Goal: Task Accomplishment & Management: Complete application form

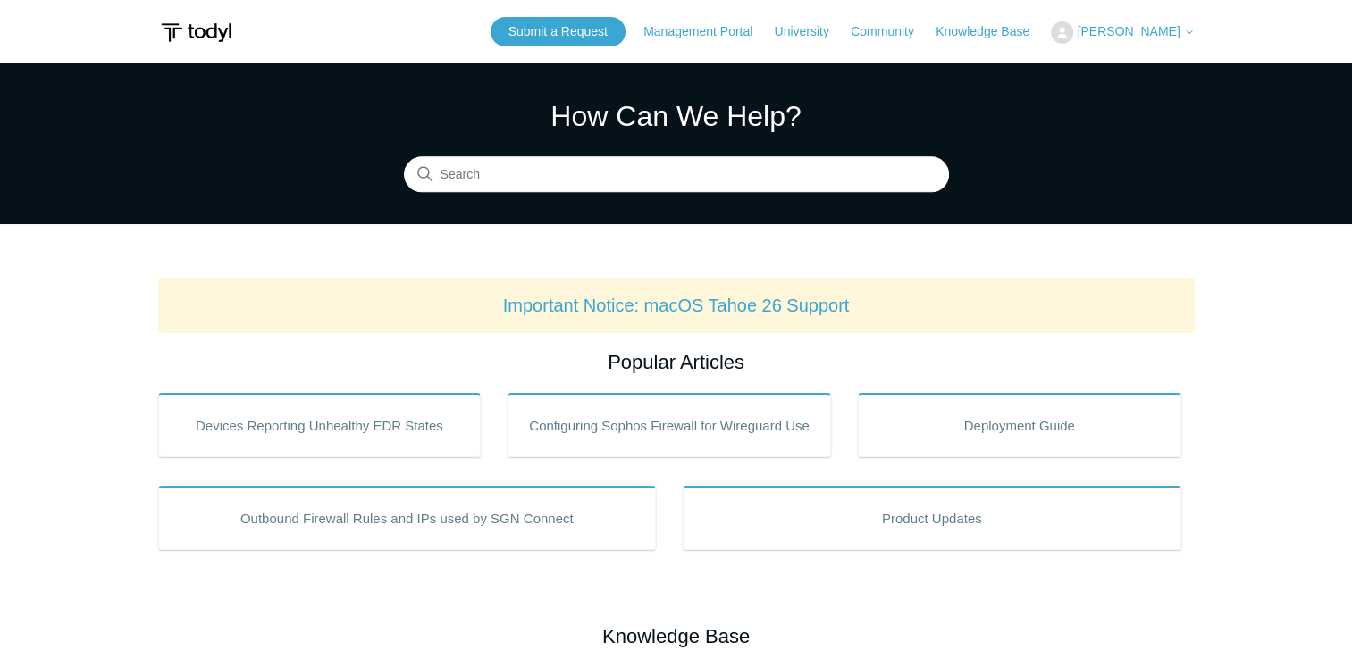
click at [380, 350] on h2 "Popular Articles" at bounding box center [676, 362] width 1036 height 29
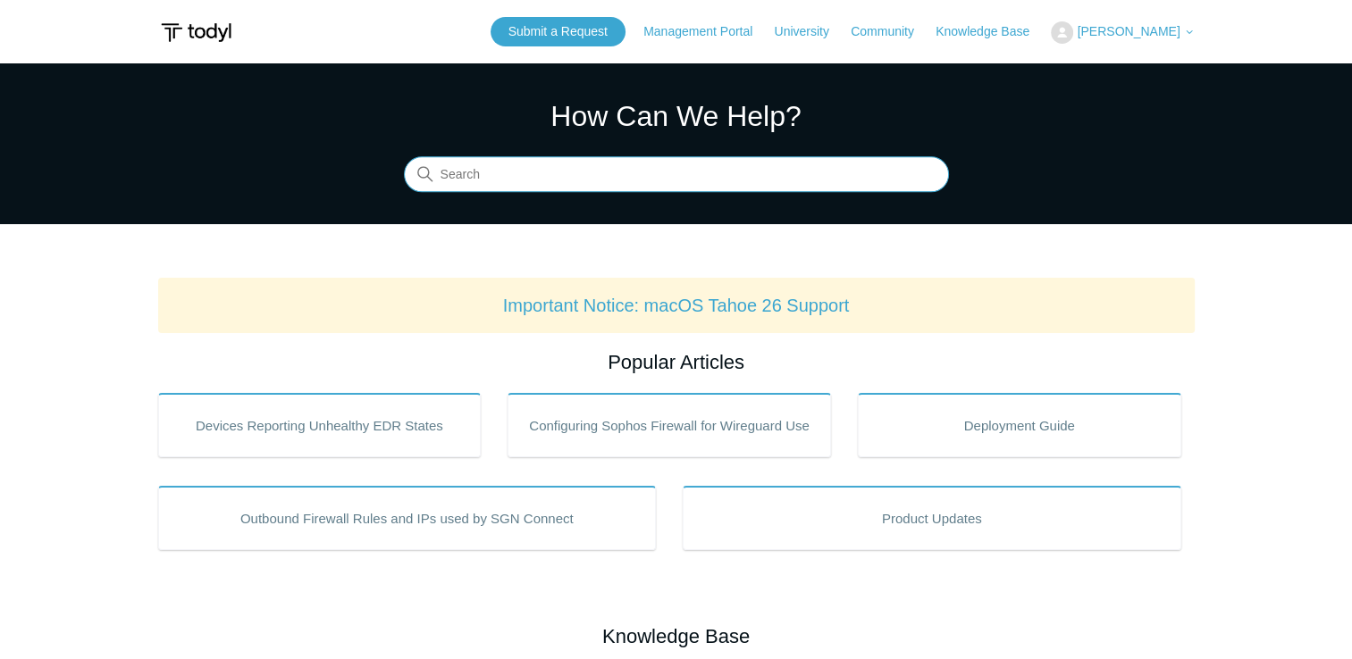
click at [502, 180] on input "Search" at bounding box center [676, 175] width 545 height 36
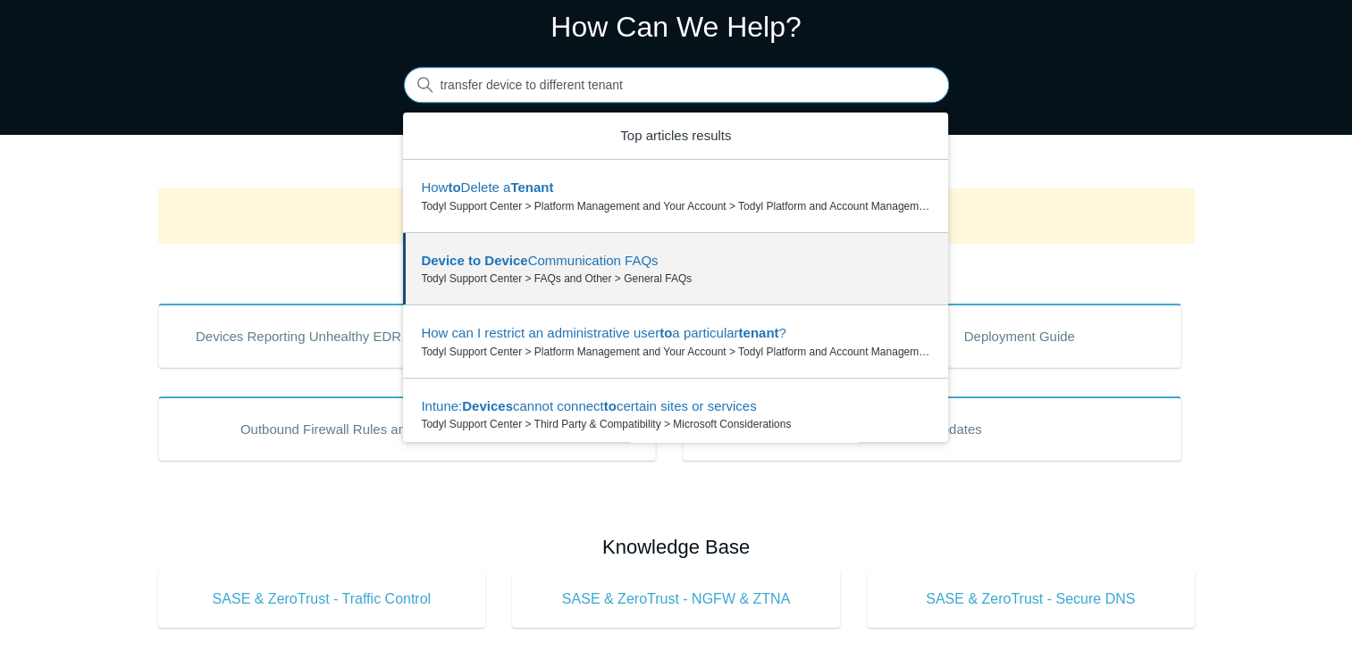
scroll to position [153, 0]
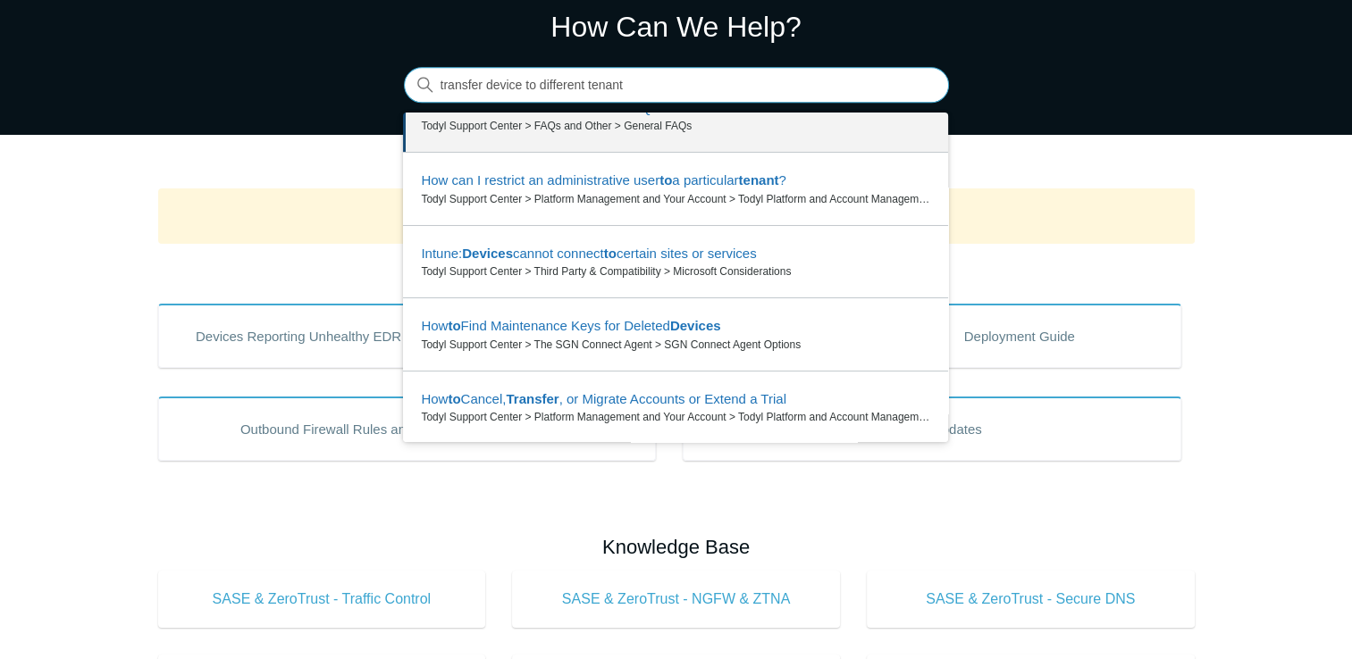
click at [696, 80] on input "transfer device to different tenant" at bounding box center [676, 86] width 545 height 36
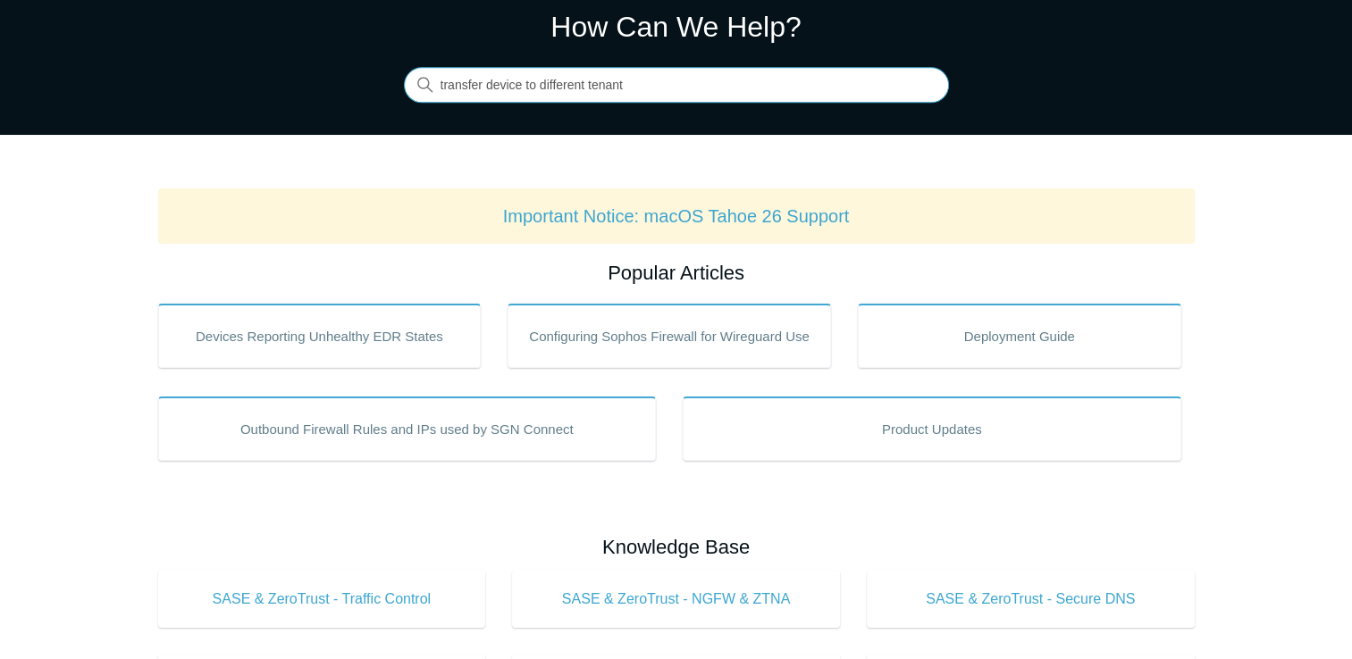
type input "transfer device to different tenant"
click at [631, 87] on input "transfer device to different tenant" at bounding box center [676, 86] width 545 height 36
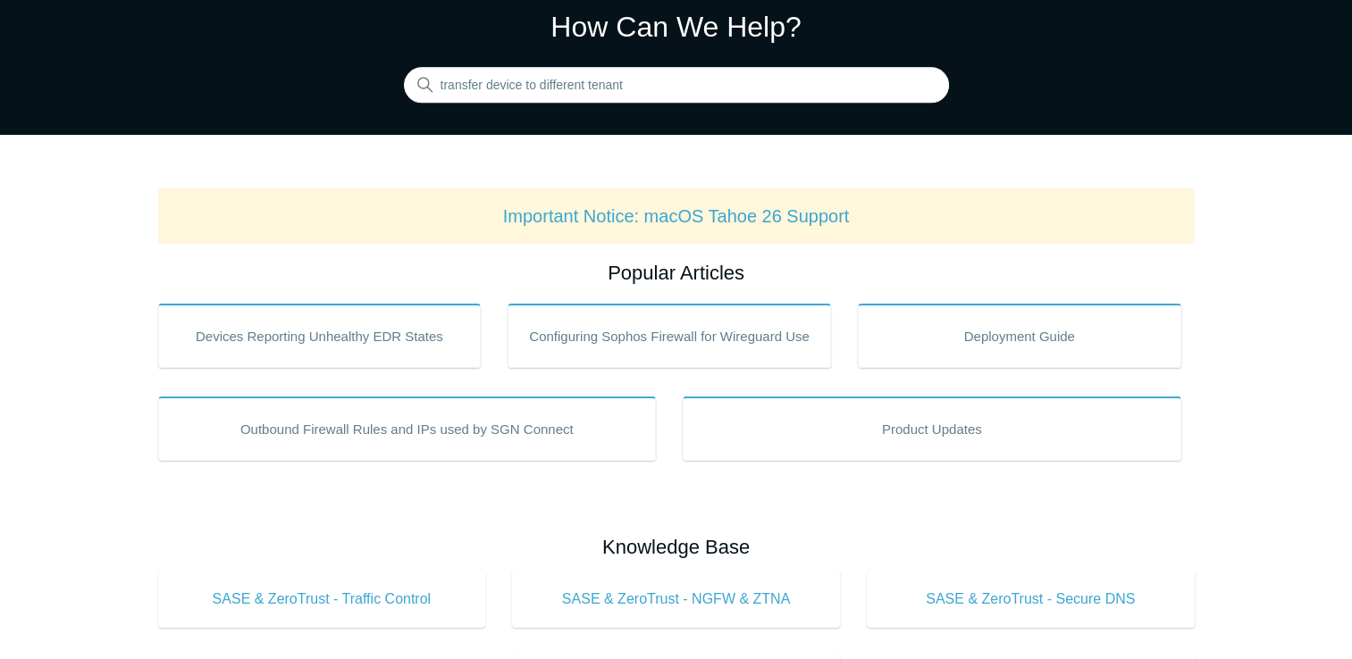
click at [429, 88] on icon at bounding box center [429, 89] width 4 height 4
click at [424, 86] on icon at bounding box center [425, 85] width 16 height 16
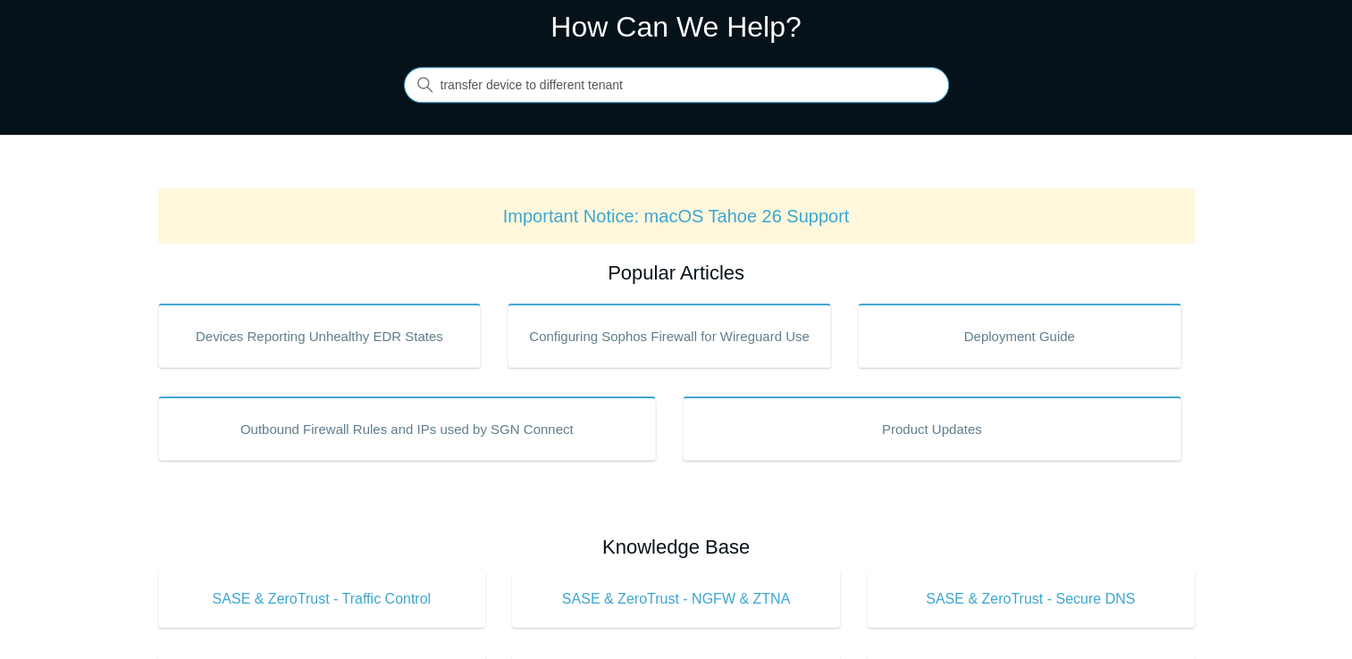
click at [666, 88] on input "transfer device to different tenant" at bounding box center [676, 86] width 545 height 36
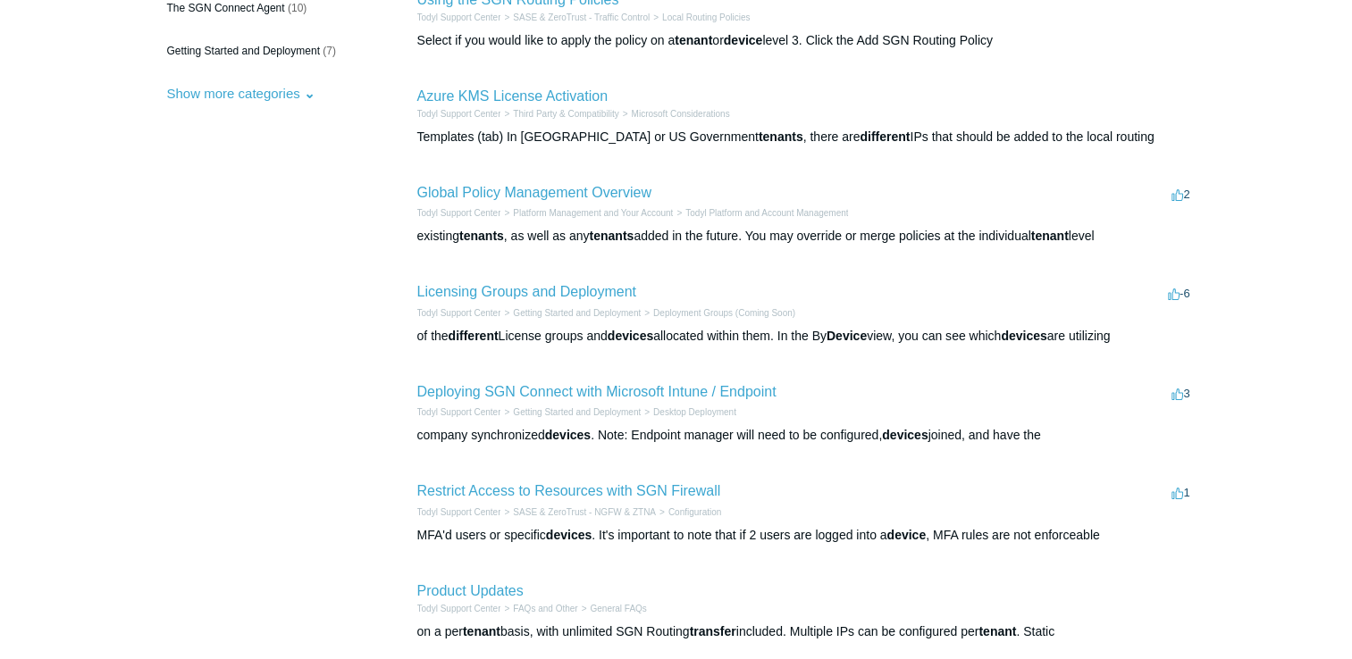
scroll to position [357, 0]
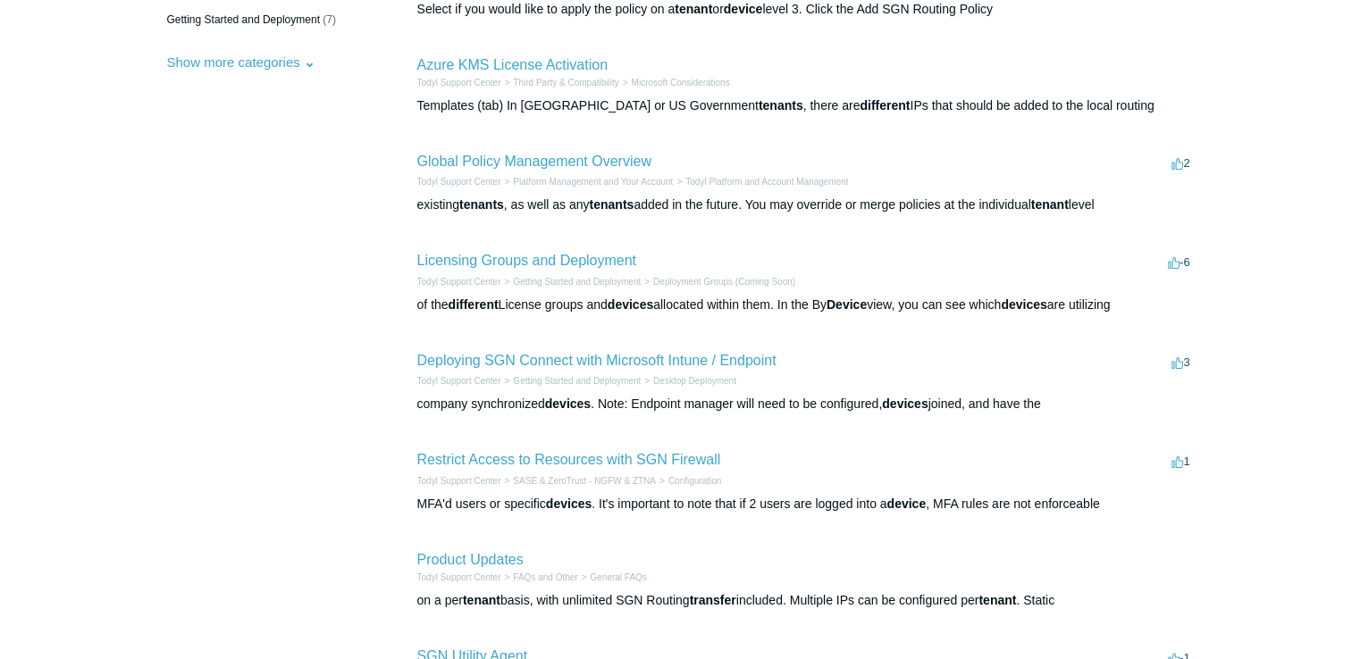
click at [298, 327] on aside "By Category All Categories (88) Integration Guides (17) FAQs and Other (14) The…" at bounding box center [261, 316] width 207 height 1024
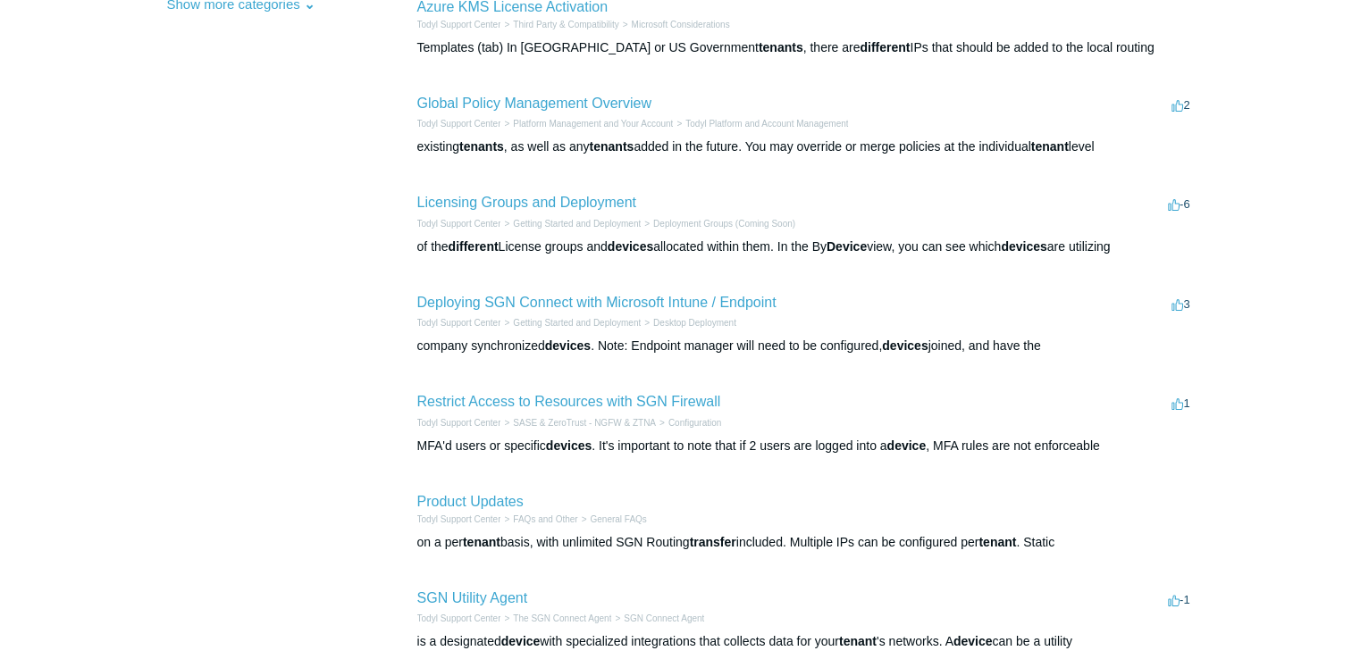
scroll to position [447, 0]
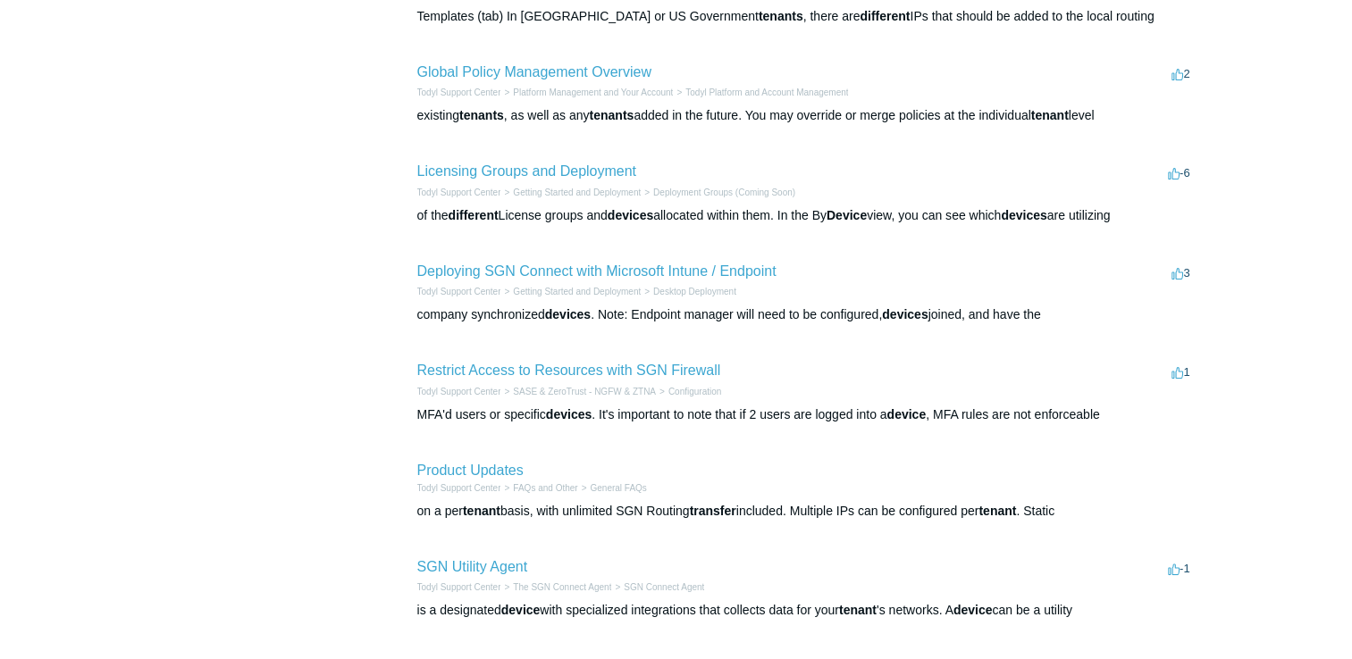
click at [298, 327] on aside "By Category All Categories (88) Integration Guides (17) FAQs and Other (14) The…" at bounding box center [261, 227] width 207 height 1024
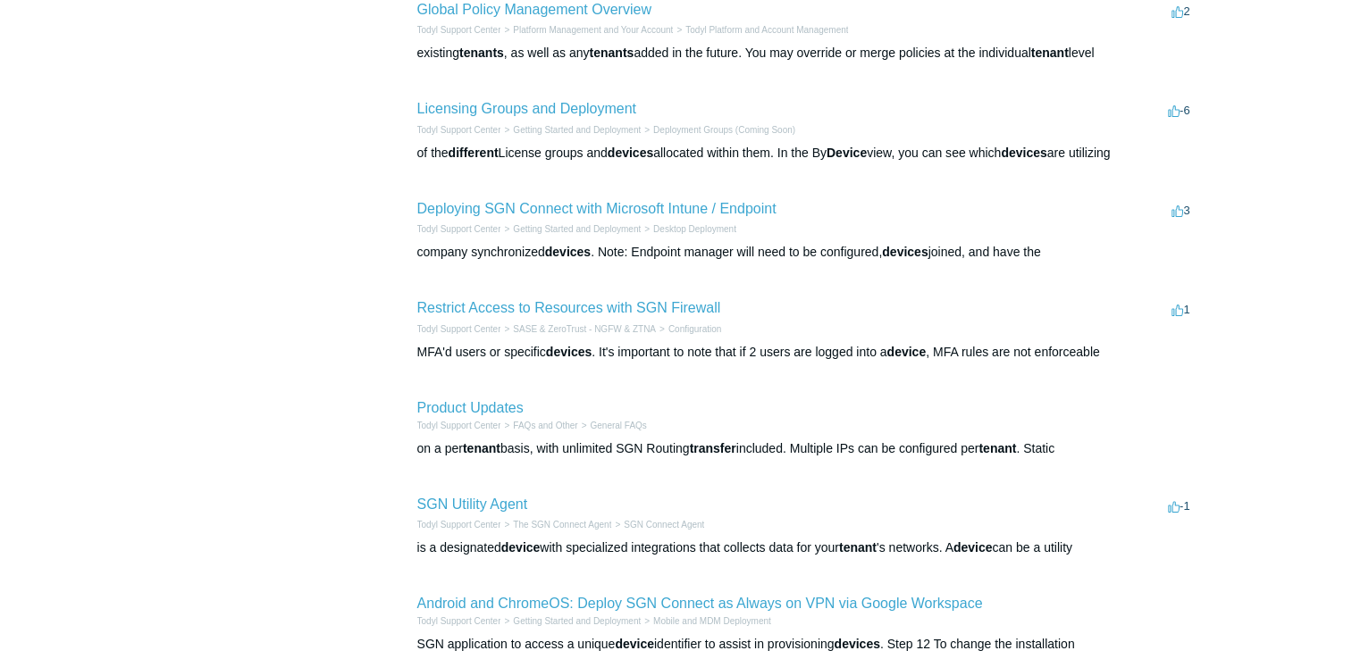
scroll to position [536, 0]
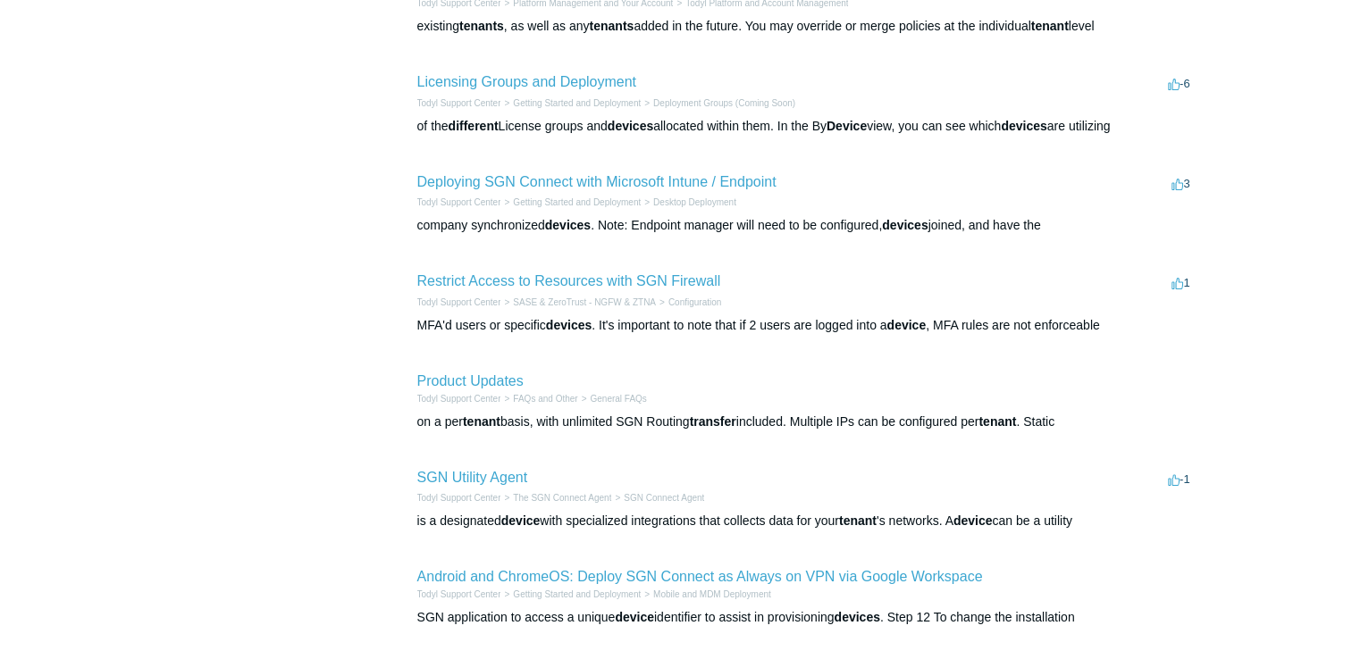
click at [298, 327] on aside "By Category All Categories (88) Integration Guides (17) FAQs and Other (14) The…" at bounding box center [261, 138] width 207 height 1024
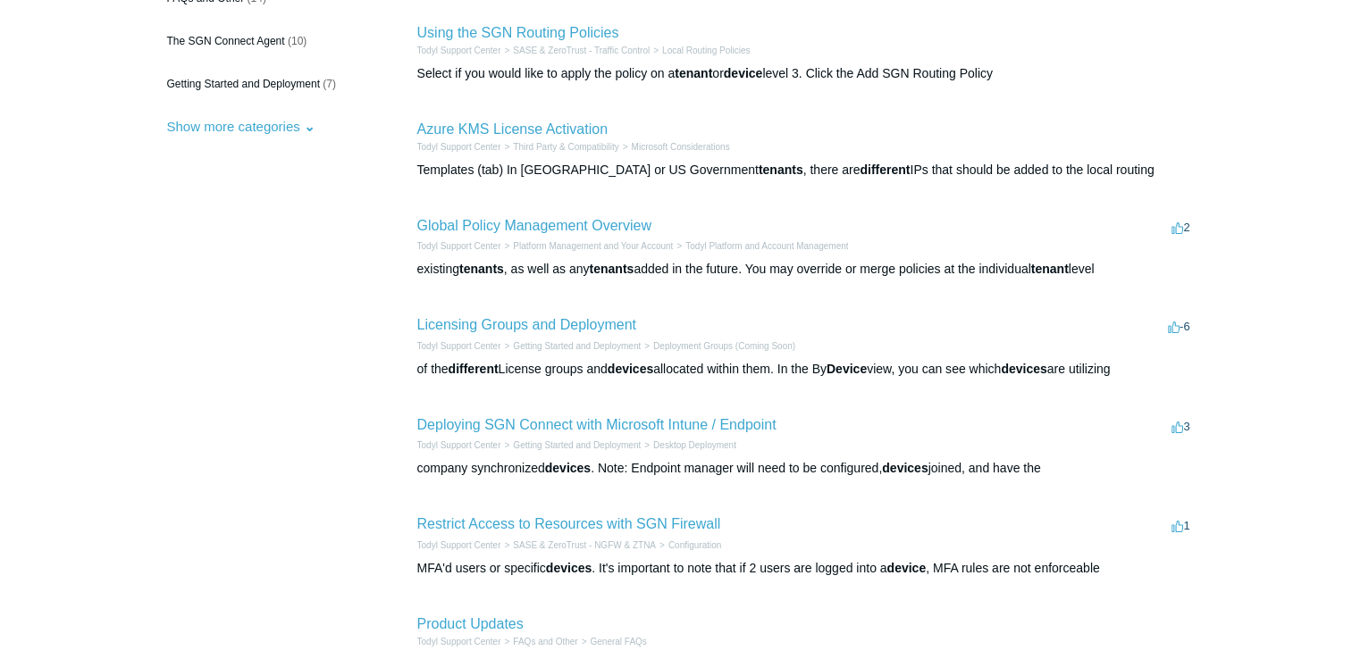
scroll to position [264, 0]
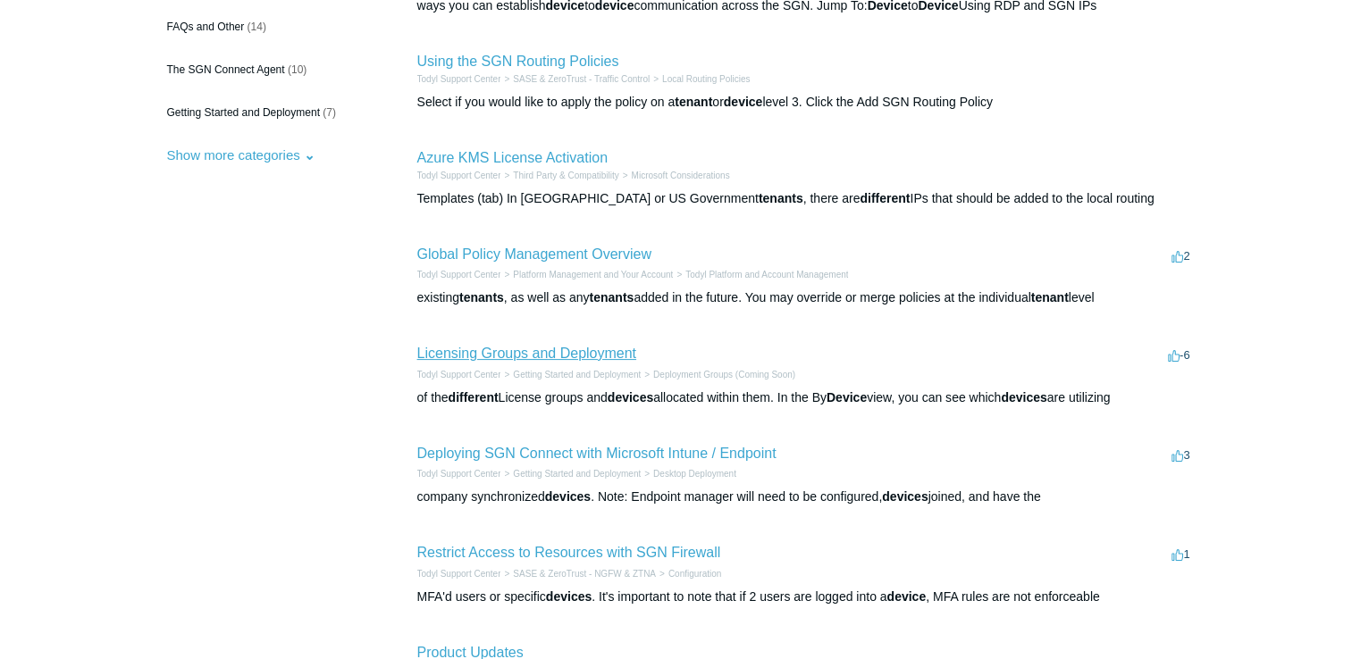
click at [569, 347] on link "Licensing Groups and Deployment" at bounding box center [526, 353] width 219 height 15
click at [716, 395] on div "of the different License groups and devices allocated within them. In the By De…" at bounding box center [805, 398] width 777 height 19
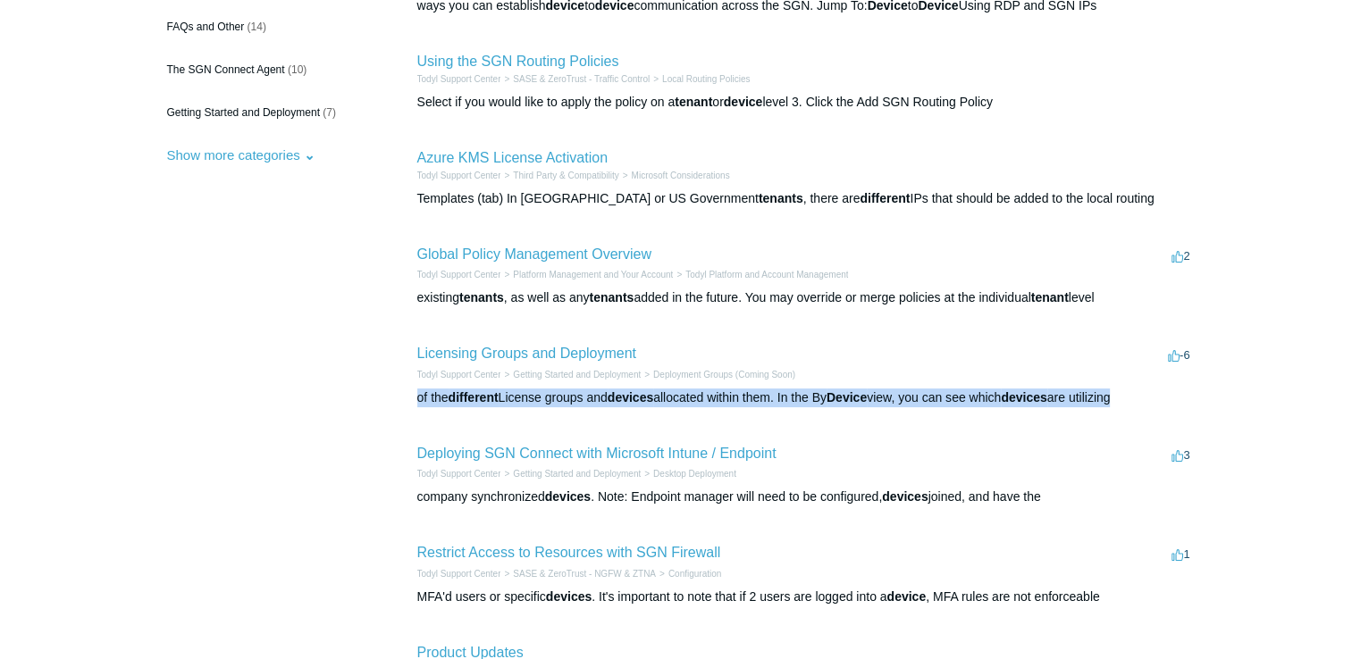
click at [716, 395] on div "of the different License groups and devices allocated within them. In the By De…" at bounding box center [805, 398] width 777 height 19
click at [418, 419] on li "Licensing Groups and Deployment -6 votes -6 Todyl Support Center Getting Starte…" at bounding box center [805, 375] width 777 height 100
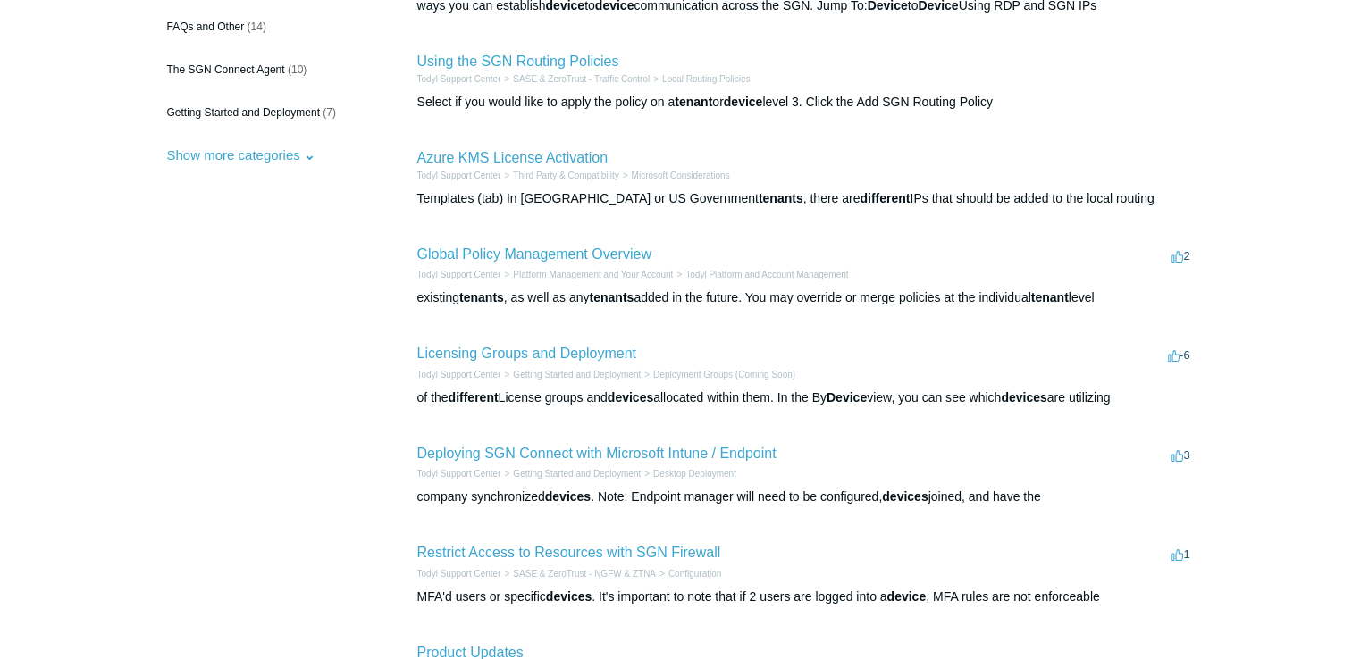
click at [283, 432] on aside "By Category All Categories (88) Integration Guides (17) FAQs and Other (14) The…" at bounding box center [261, 409] width 207 height 1024
click at [293, 345] on aside "By Category All Categories (88) Integration Guides (17) FAQs and Other (14) The…" at bounding box center [261, 409] width 207 height 1024
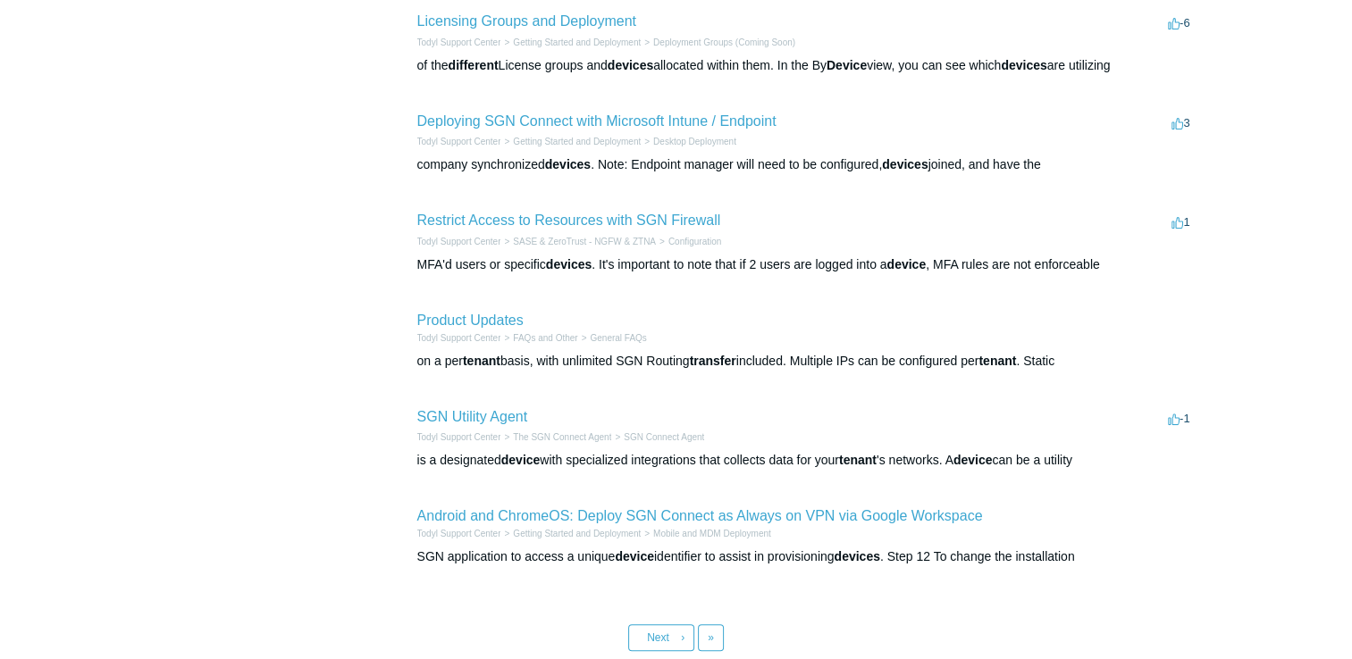
scroll to position [622, 0]
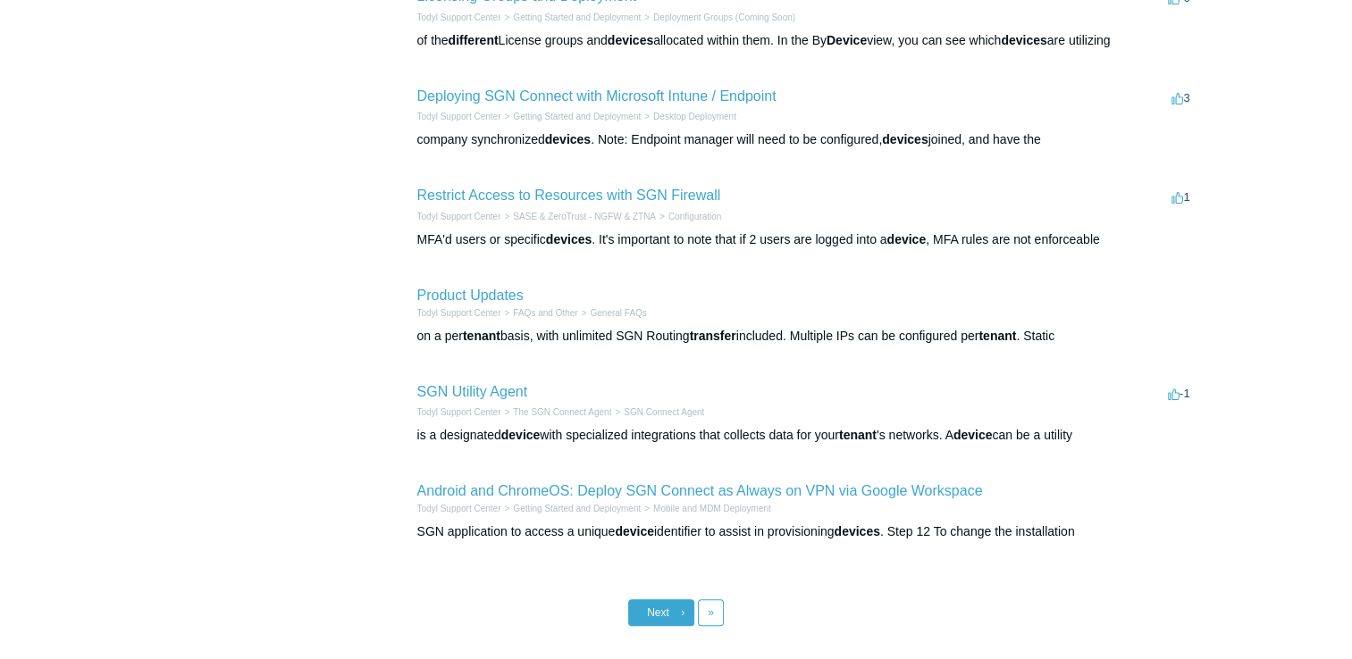
click at [669, 613] on link "Next ›" at bounding box center [661, 612] width 66 height 27
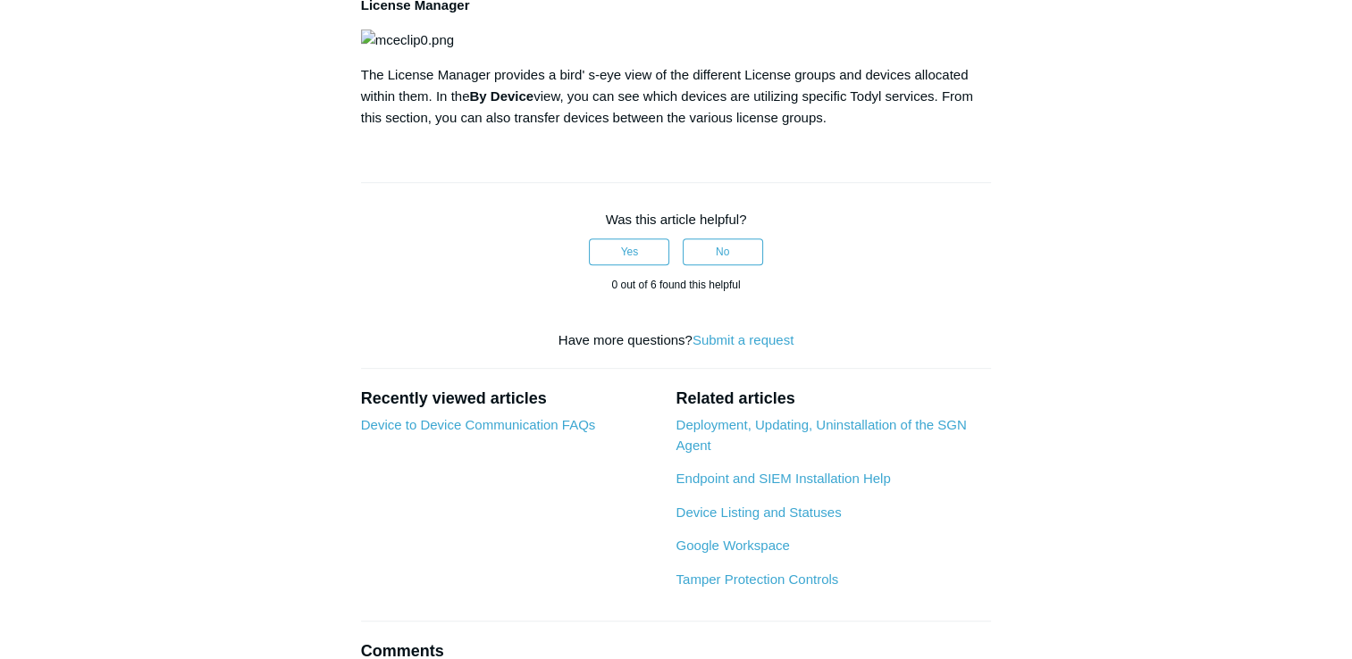
scroll to position [536, 0]
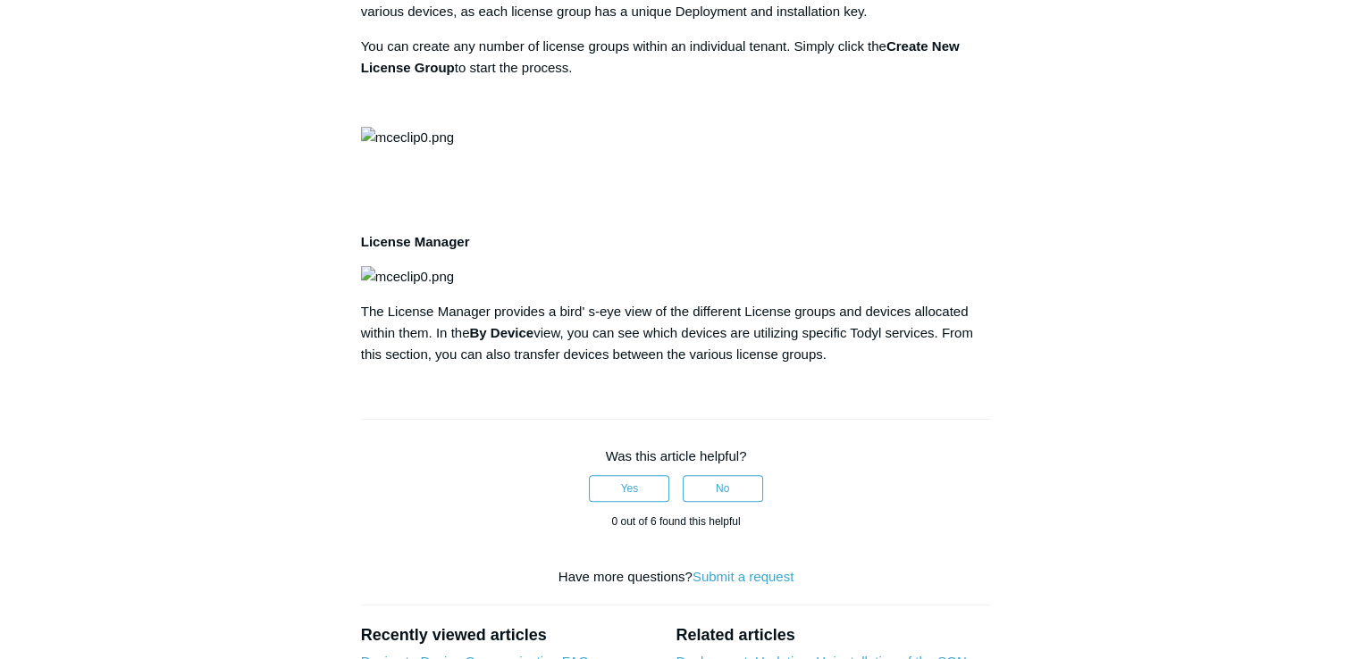
drag, startPoint x: 282, startPoint y: 402, endPoint x: 276, endPoint y: 470, distance: 68.2
click at [282, 415] on aside "Articles in this section Licensing Groups and Deployment" at bounding box center [246, 291] width 176 height 1330
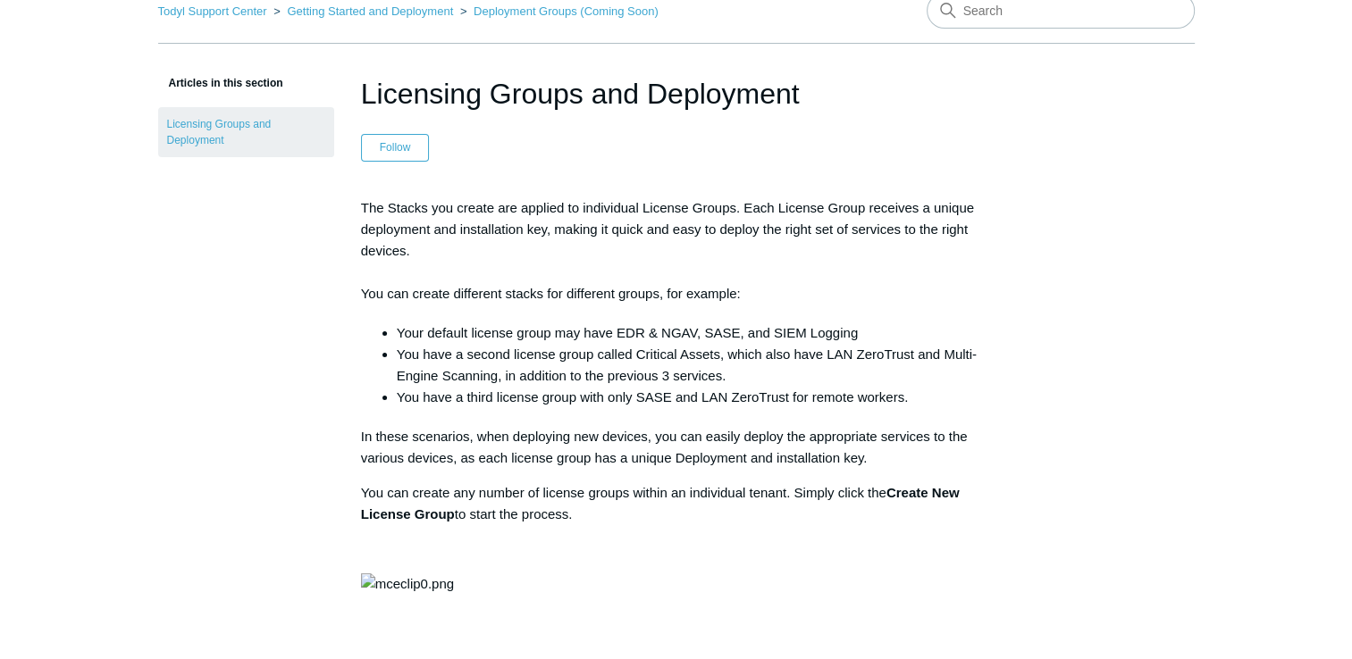
scroll to position [0, 0]
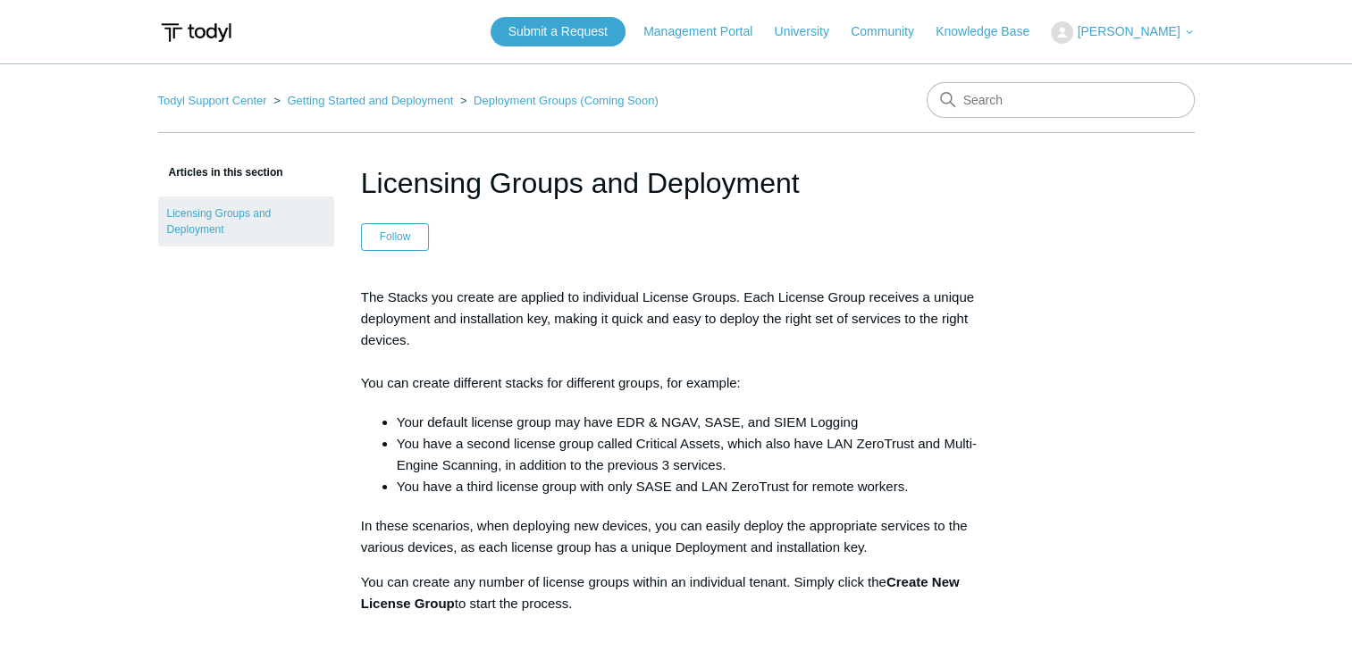
click at [399, 488] on li "You have a third license group with only SASE and LAN ZeroTrust for remote work…" at bounding box center [694, 486] width 595 height 21
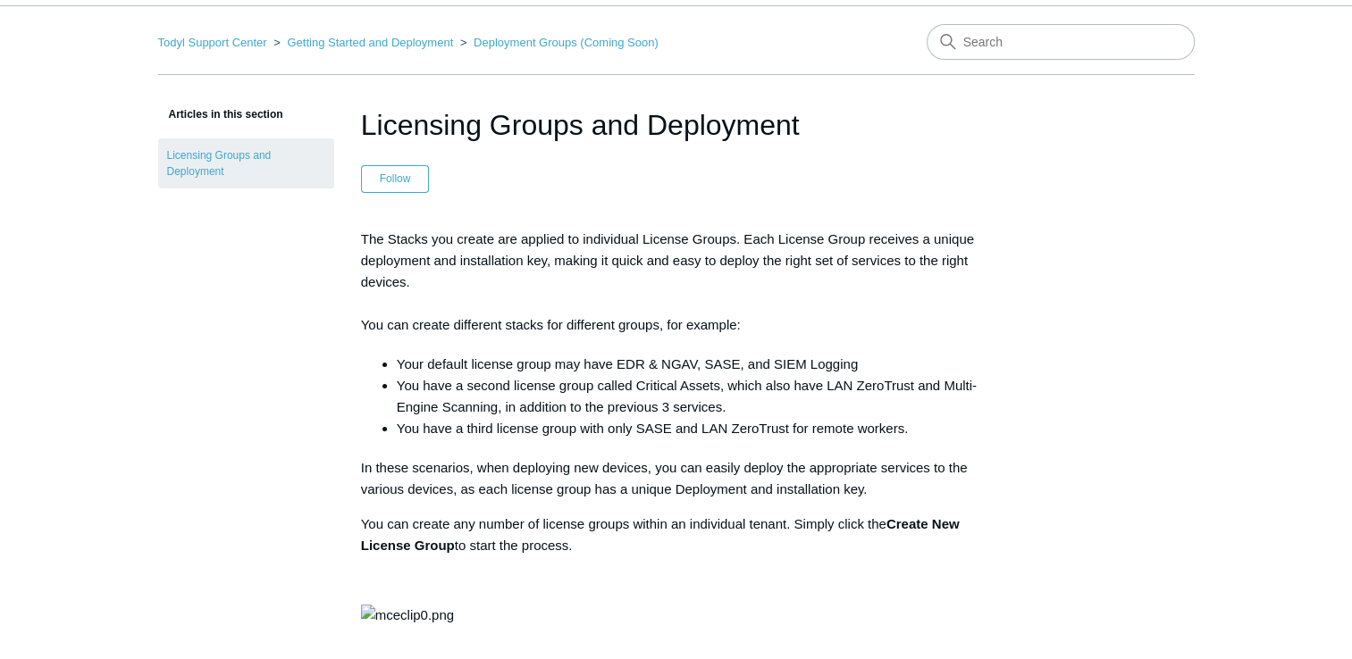
scroll to position [89, 0]
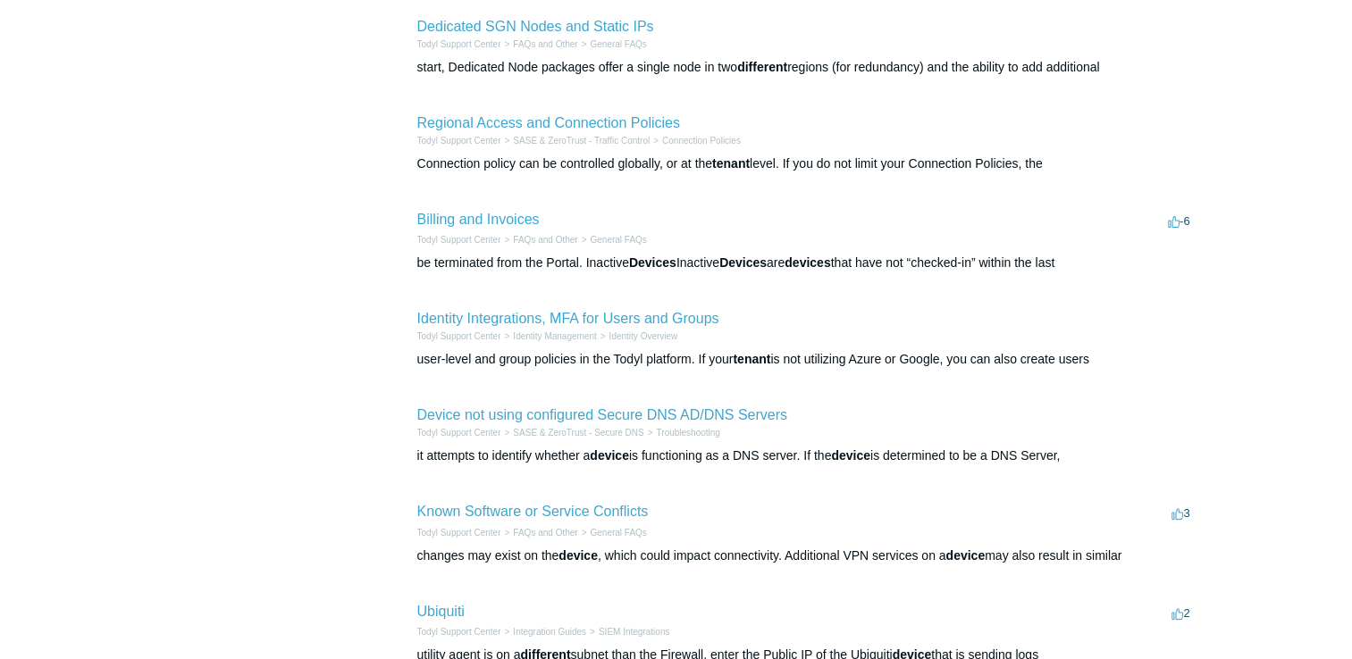
scroll to position [625, 0]
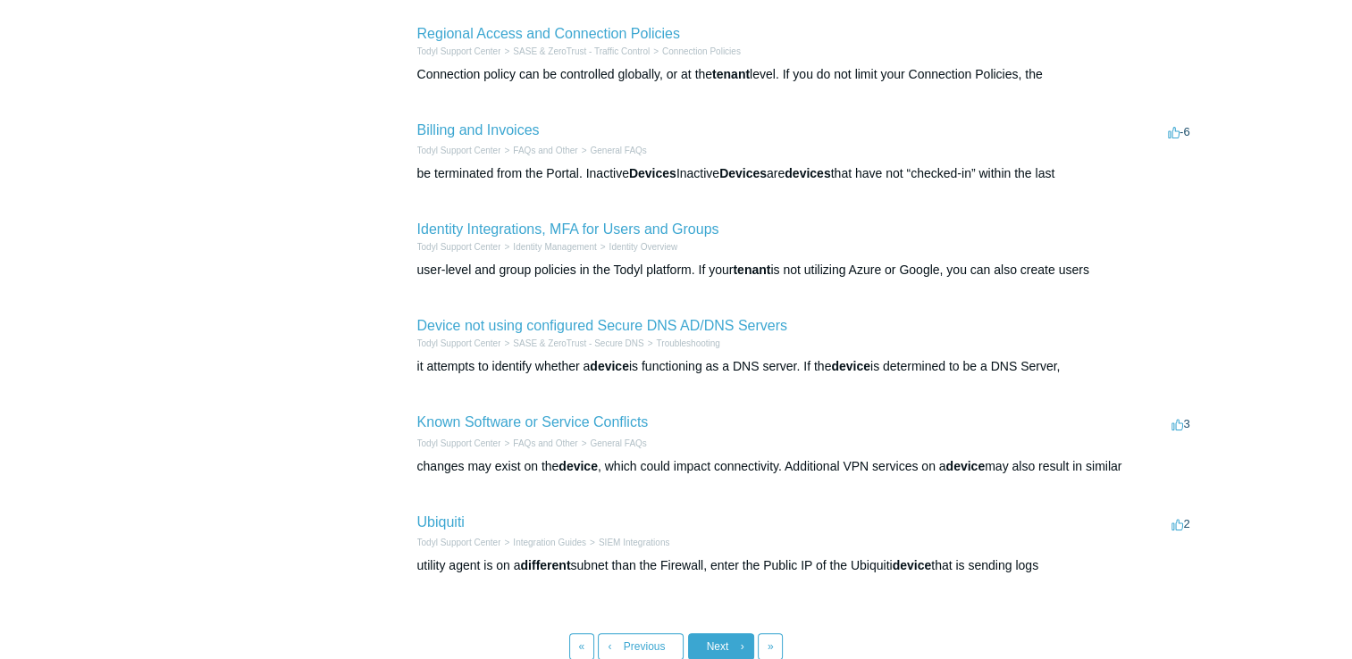
click at [699, 633] on link "Next ›" at bounding box center [721, 646] width 66 height 27
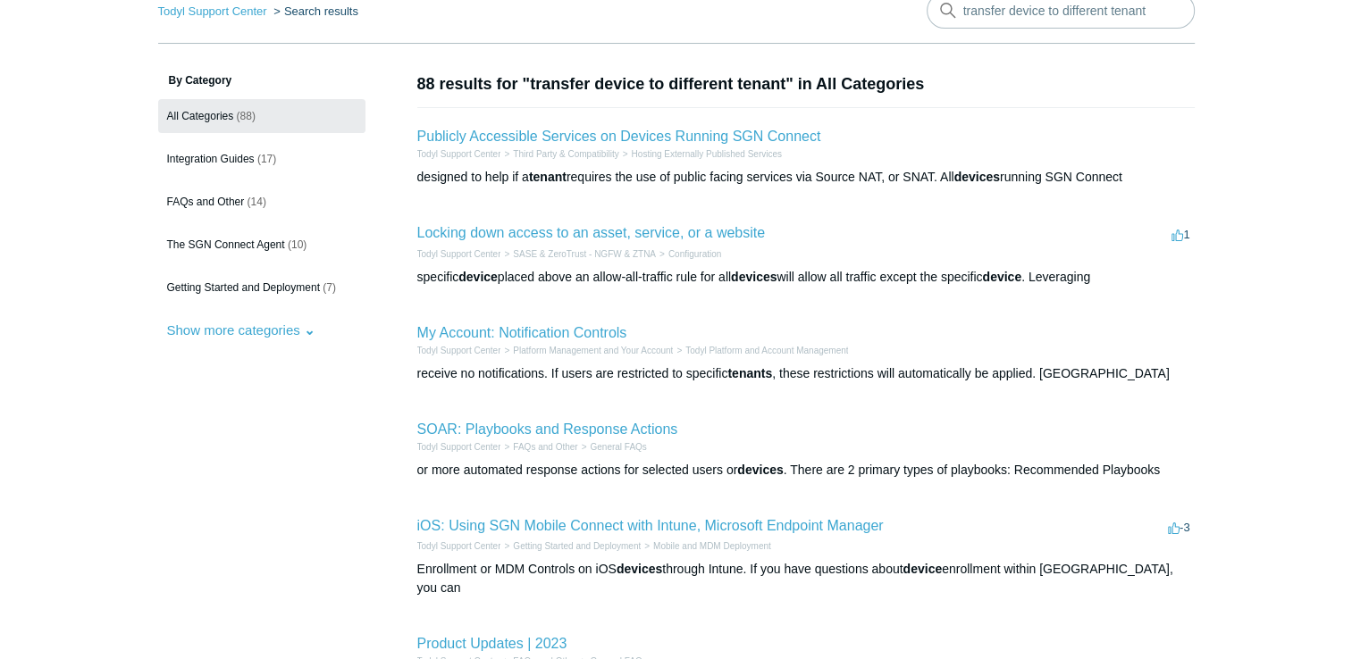
scroll to position [179, 0]
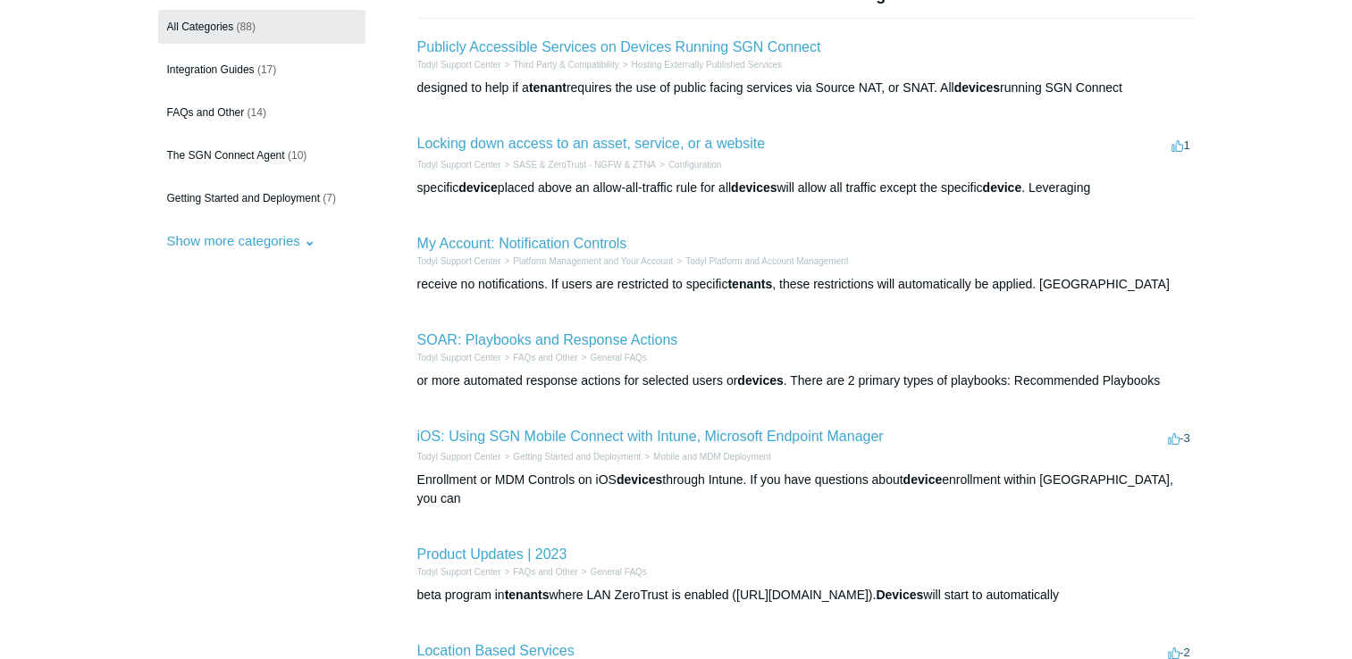
click at [349, 391] on aside "By Category All Categories (88) Integration Guides (17) FAQs and Other (14) The…" at bounding box center [261, 503] width 207 height 1040
drag, startPoint x: 349, startPoint y: 391, endPoint x: 332, endPoint y: 433, distance: 45.3
click at [349, 392] on aside "By Category All Categories (88) Integration Guides (17) FAQs and Other (14) The…" at bounding box center [261, 503] width 207 height 1040
click at [332, 433] on aside "By Category All Categories (88) Integration Guides (17) FAQs and Other (14) The…" at bounding box center [261, 503] width 207 height 1040
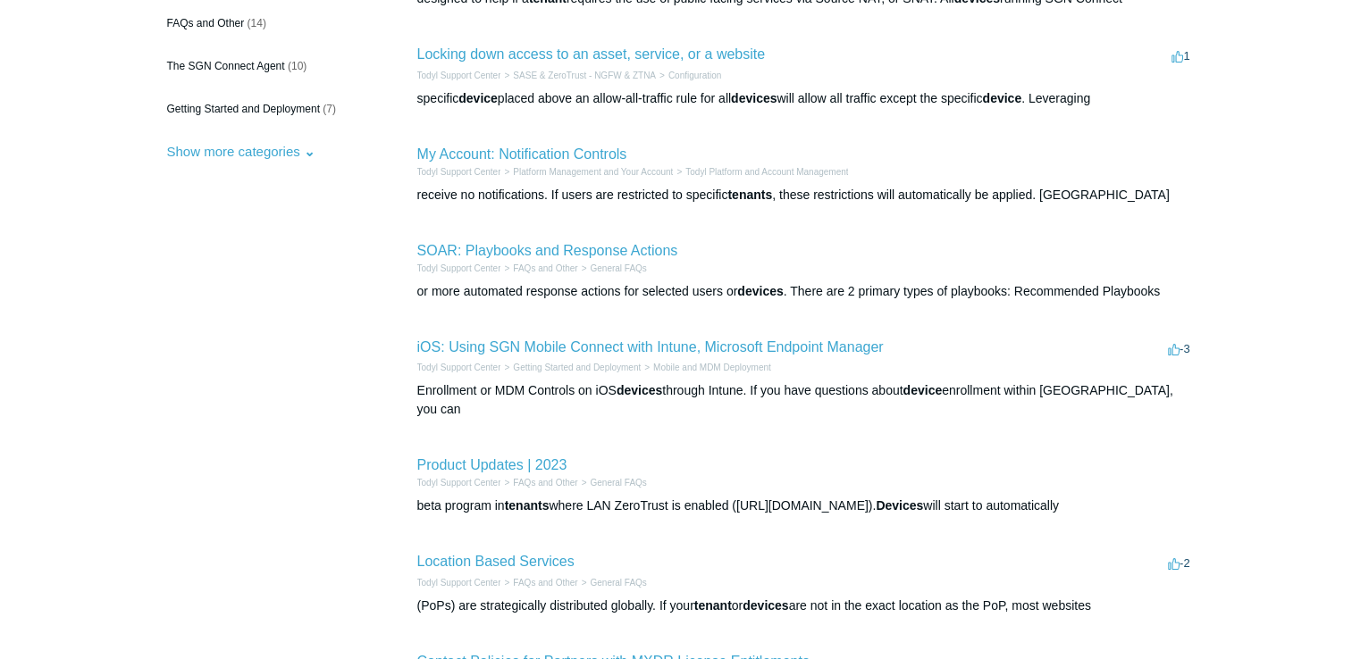
click at [334, 434] on aside "By Category All Categories (88) Integration Guides (17) FAQs and Other (14) The…" at bounding box center [261, 414] width 207 height 1040
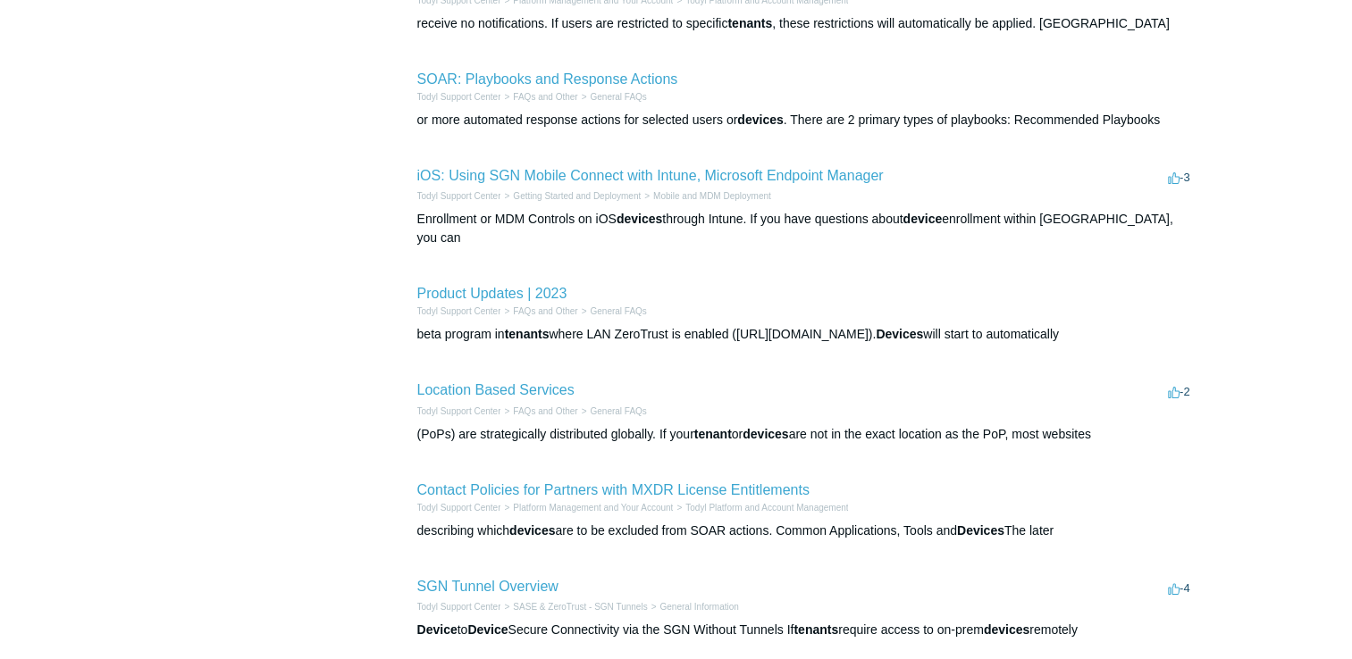
scroll to position [447, 0]
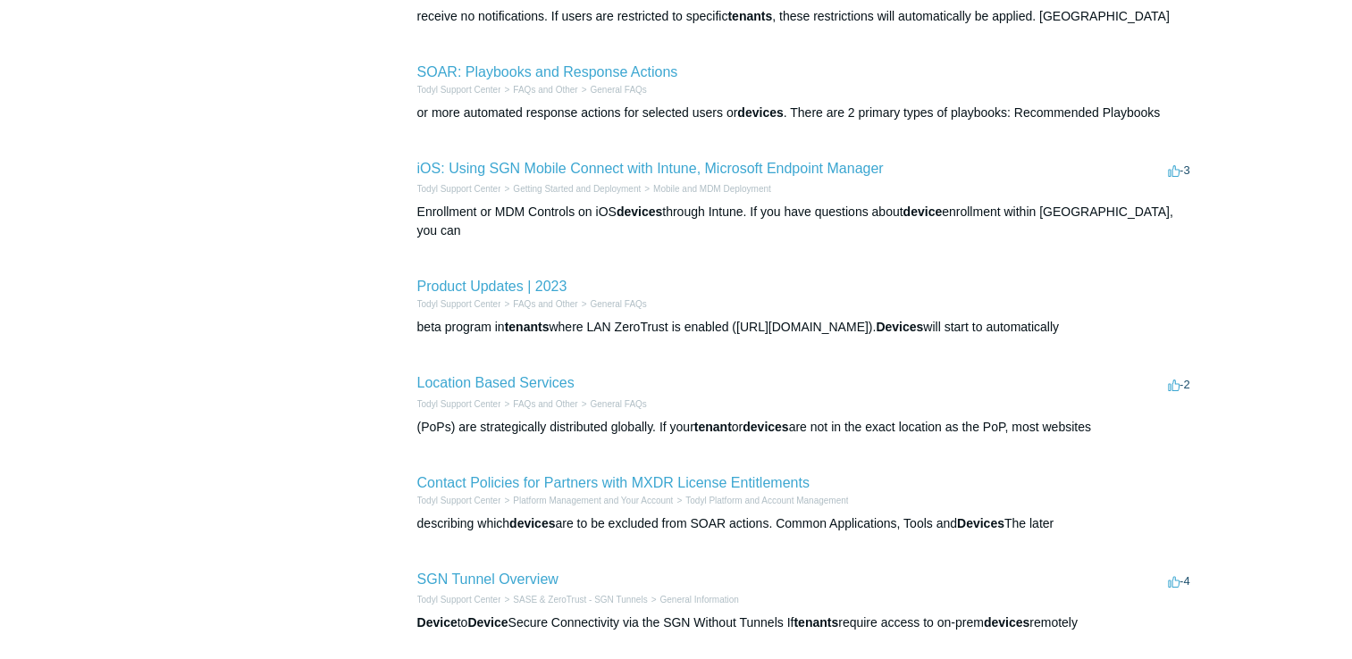
click at [334, 434] on aside "By Category All Categories (88) Integration Guides (17) FAQs and Other (14) The…" at bounding box center [261, 235] width 207 height 1040
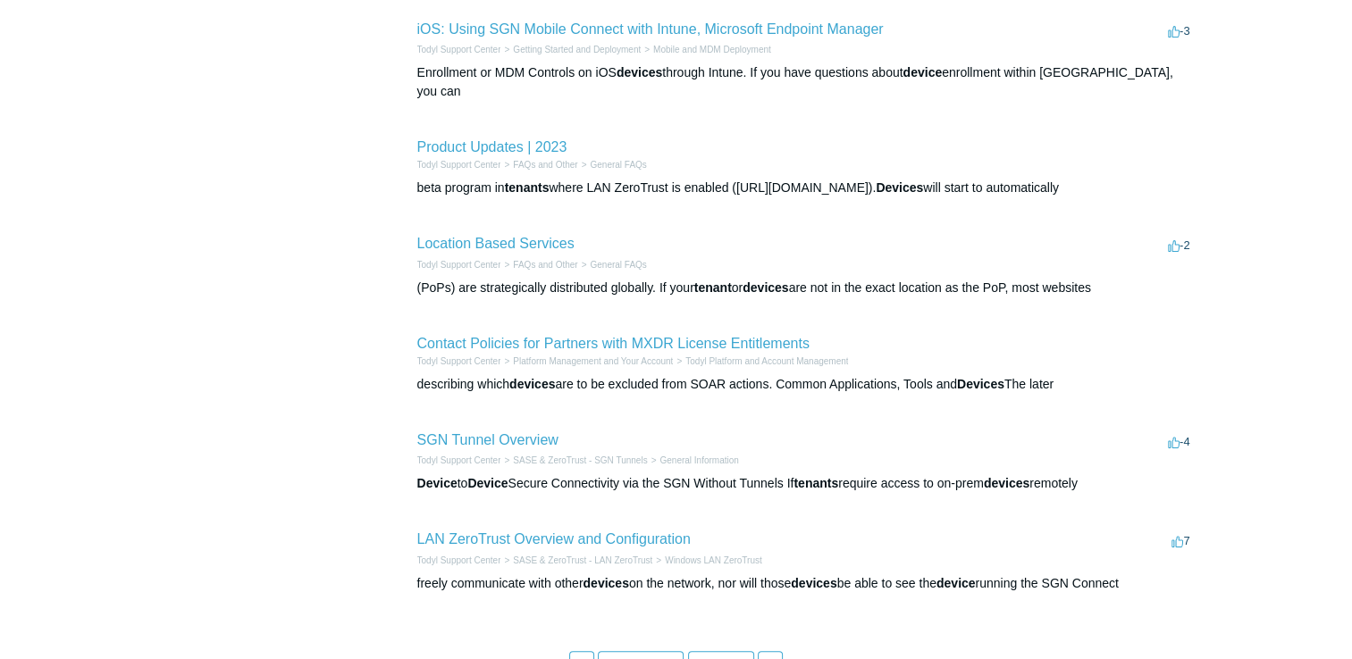
scroll to position [625, 0]
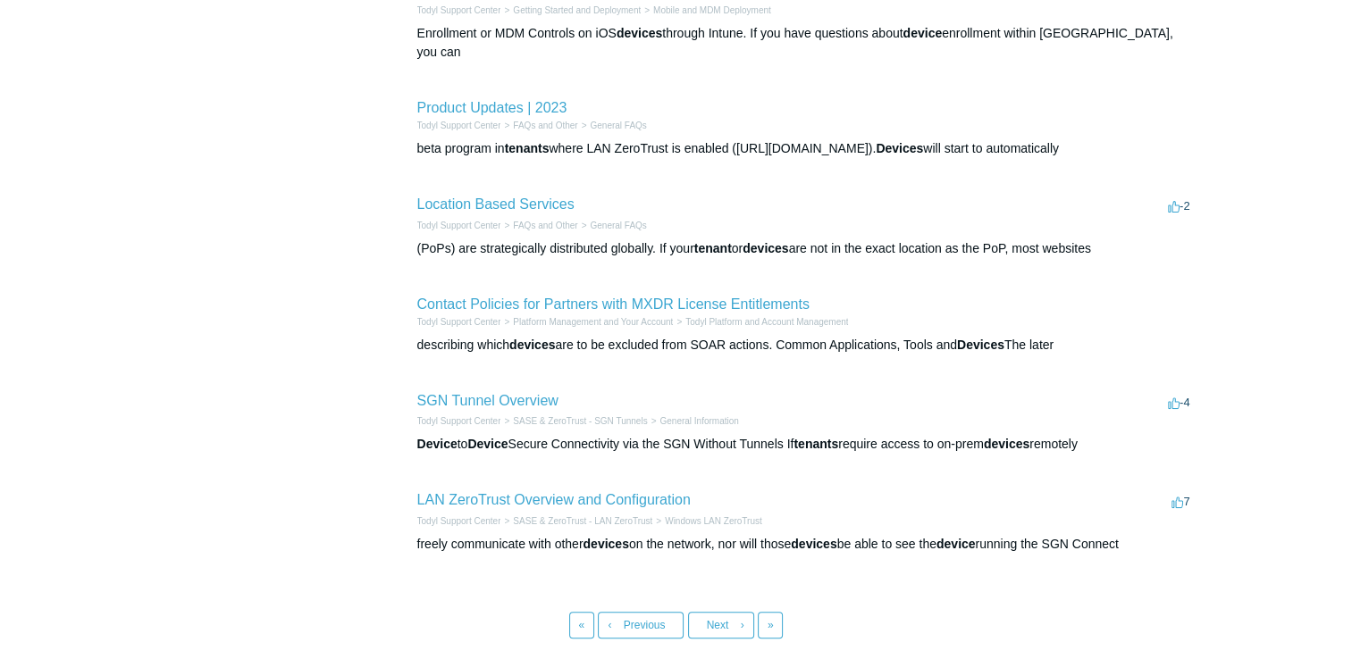
click at [328, 250] on aside "By Category All Categories (88) Integration Guides (17) FAQs and Other (14) The…" at bounding box center [261, 56] width 207 height 1040
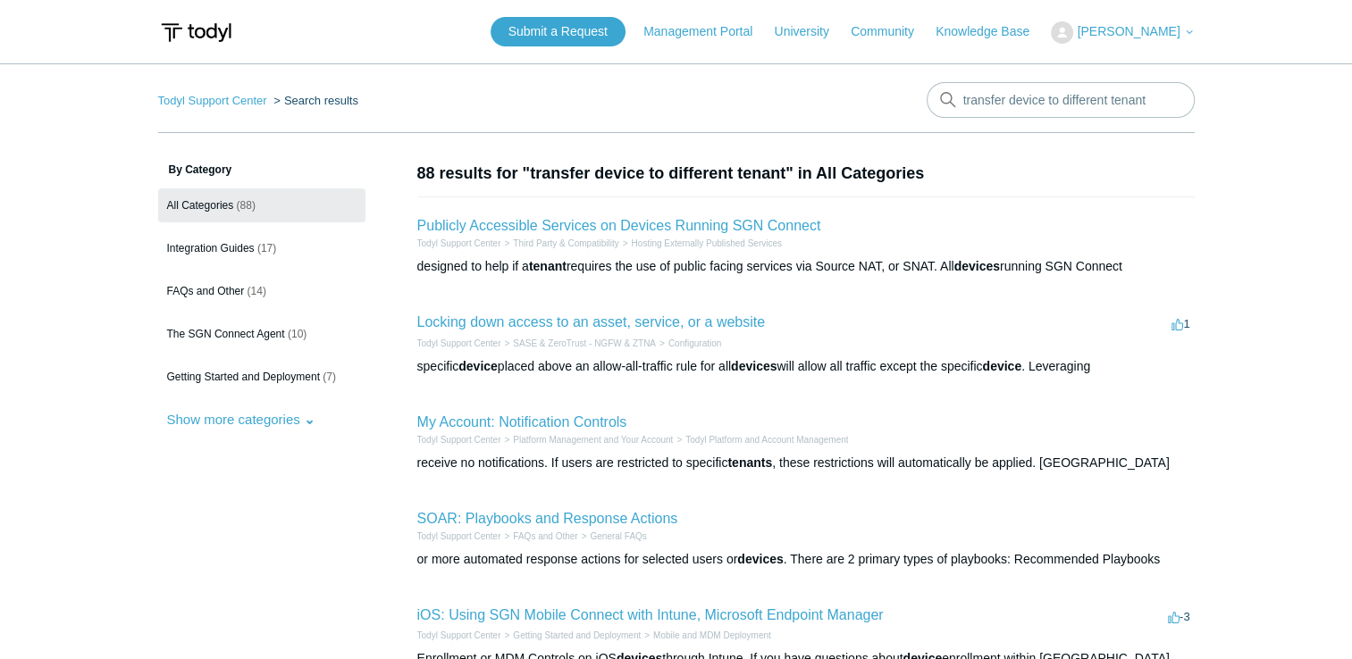
scroll to position [0, 0]
click at [926, 373] on div "specific device placed above an allow-all-traffic rule for all devices will all…" at bounding box center [805, 366] width 777 height 19
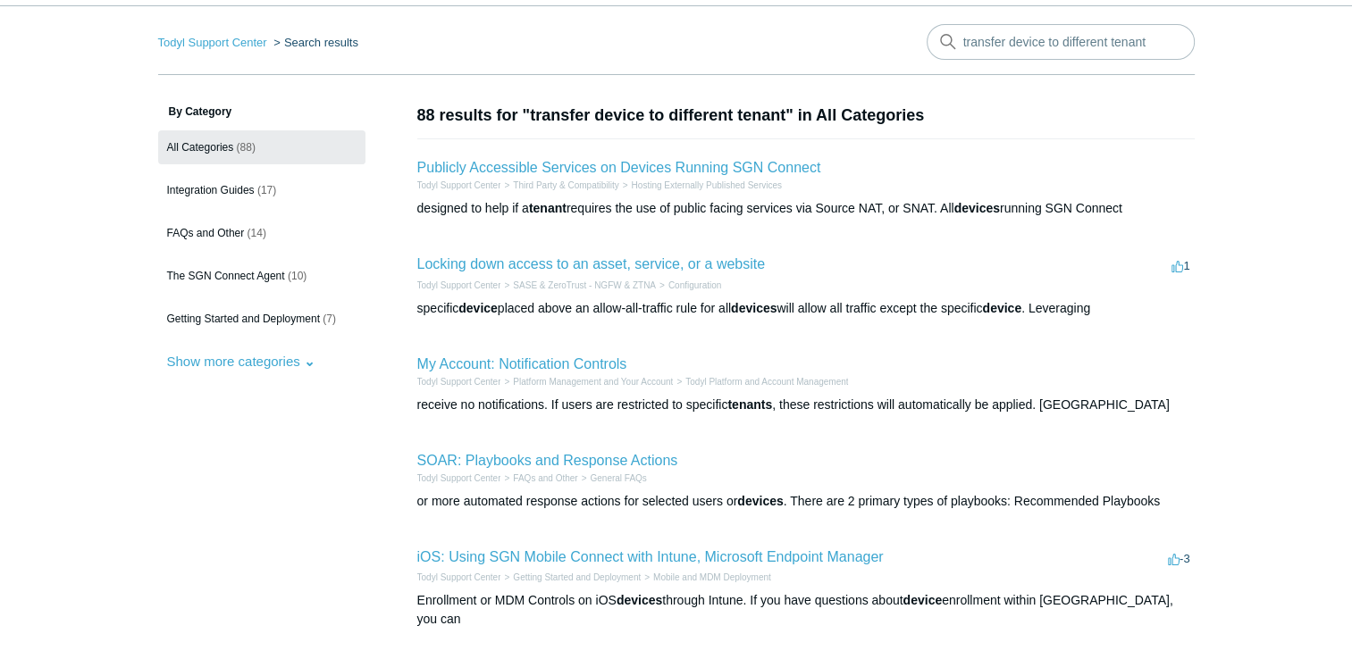
scroll to position [89, 0]
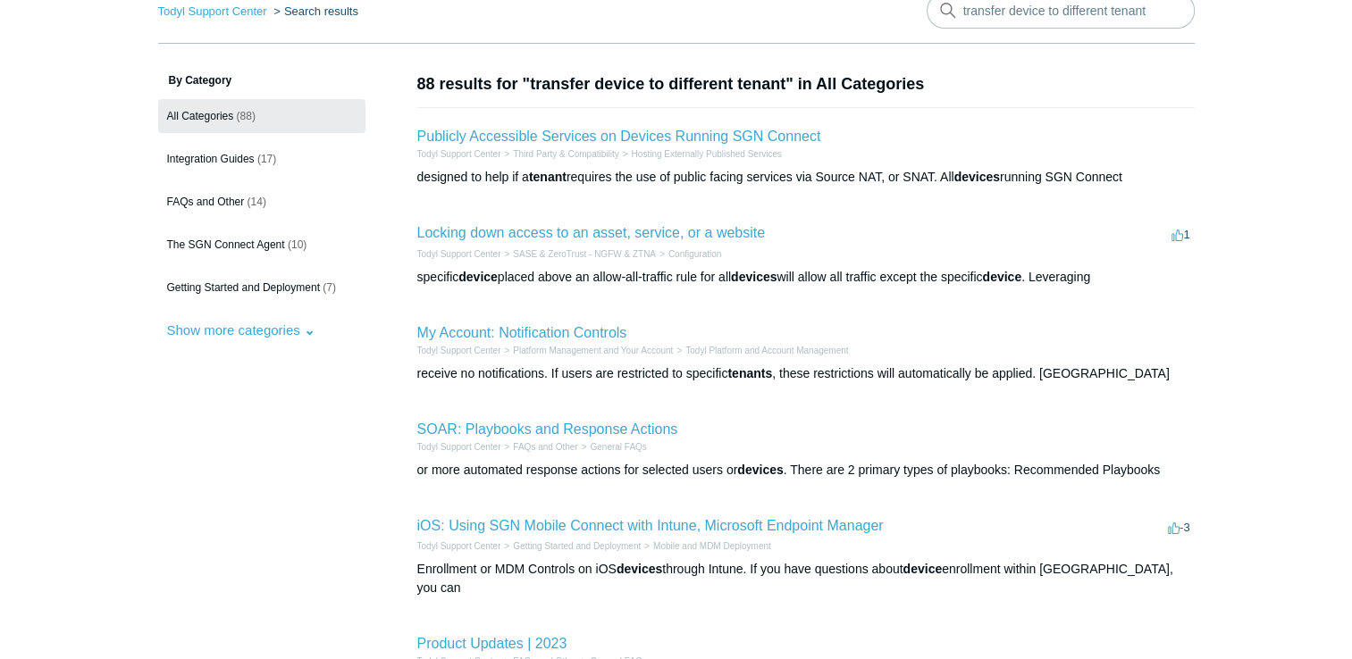
click at [936, 309] on li "My Account: Notification Controls Todyl Support Center Platform Management and …" at bounding box center [805, 353] width 777 height 96
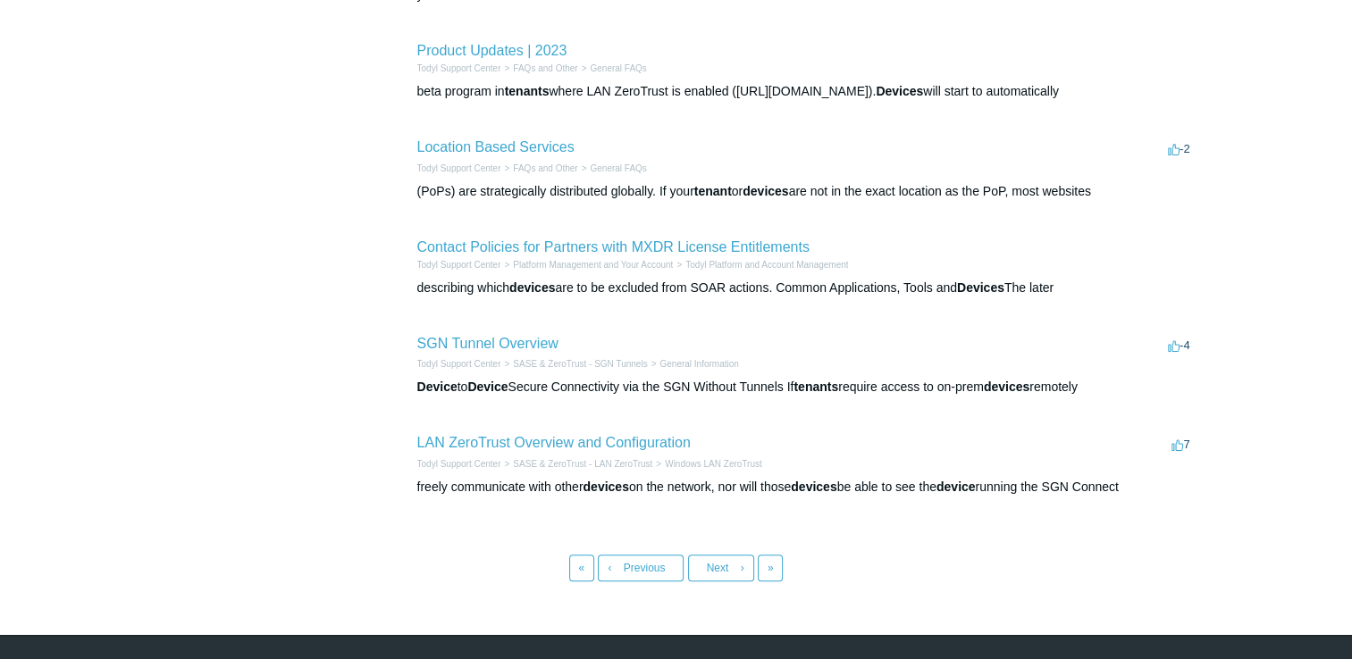
scroll to position [708, 0]
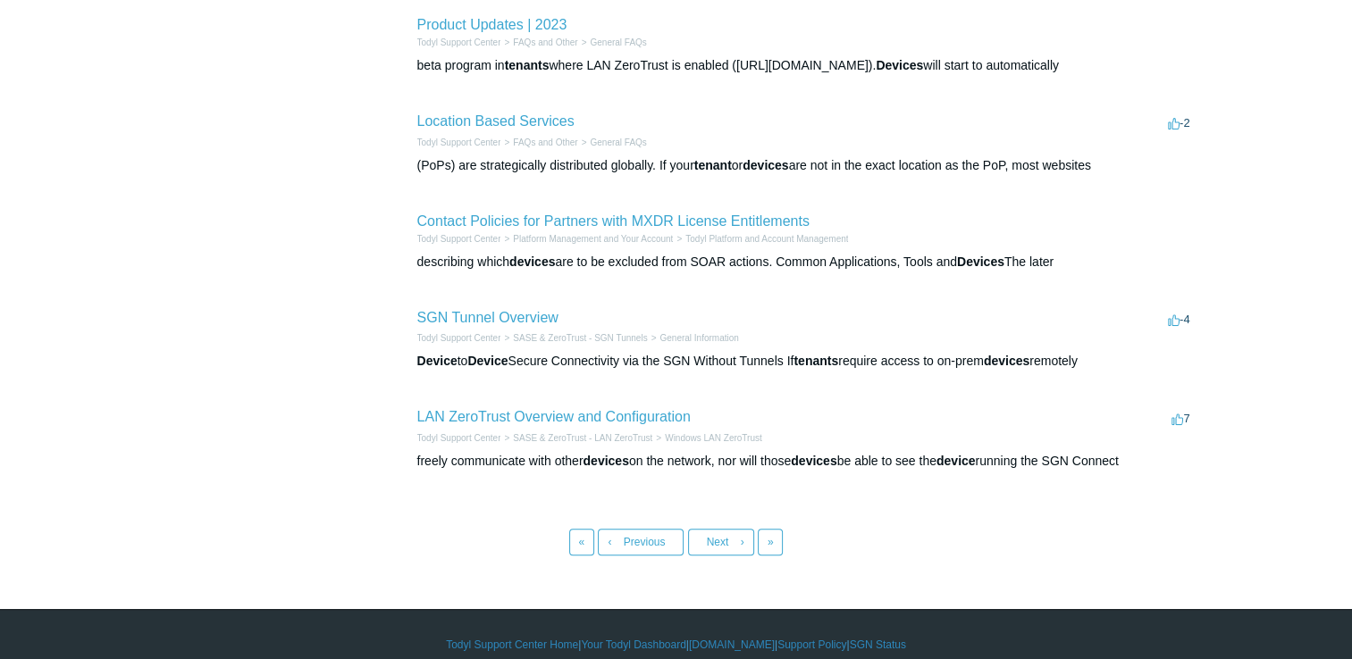
click at [676, 529] on link "‹ Previous" at bounding box center [641, 542] width 86 height 27
click at [654, 536] on span "Previous" at bounding box center [645, 542] width 42 height 13
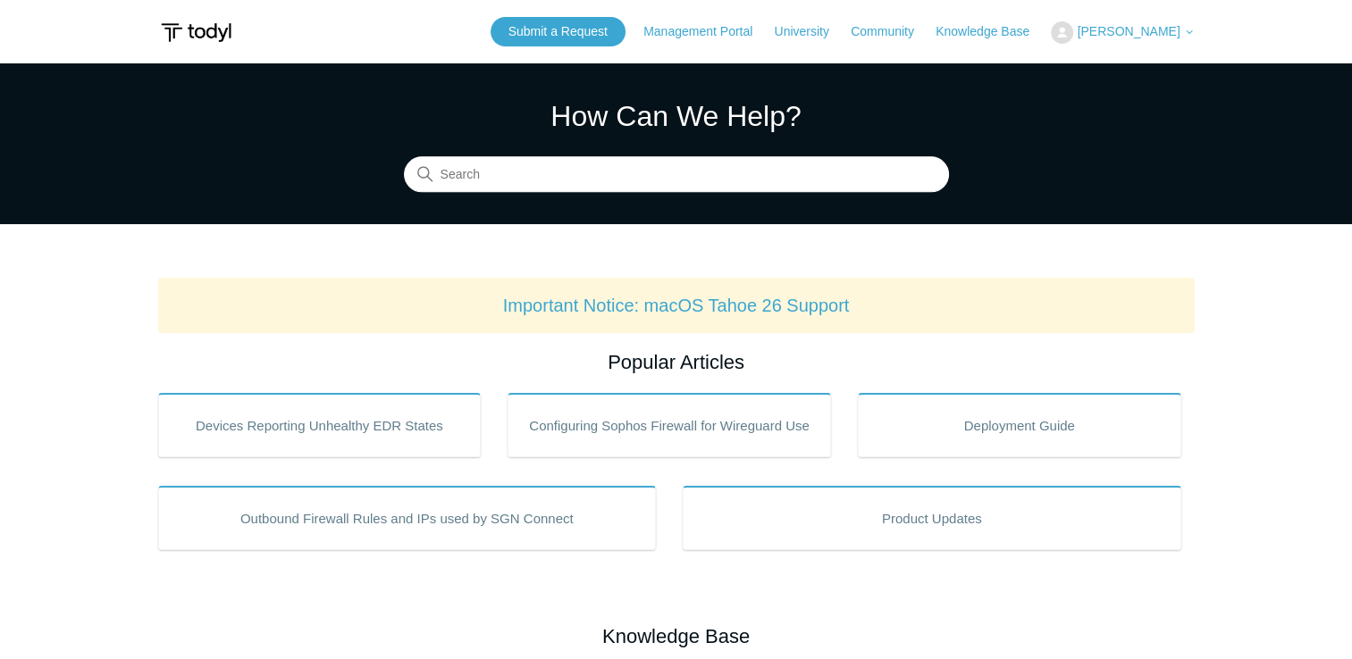
click at [1163, 22] on button "[PERSON_NAME]" at bounding box center [1122, 32] width 143 height 22
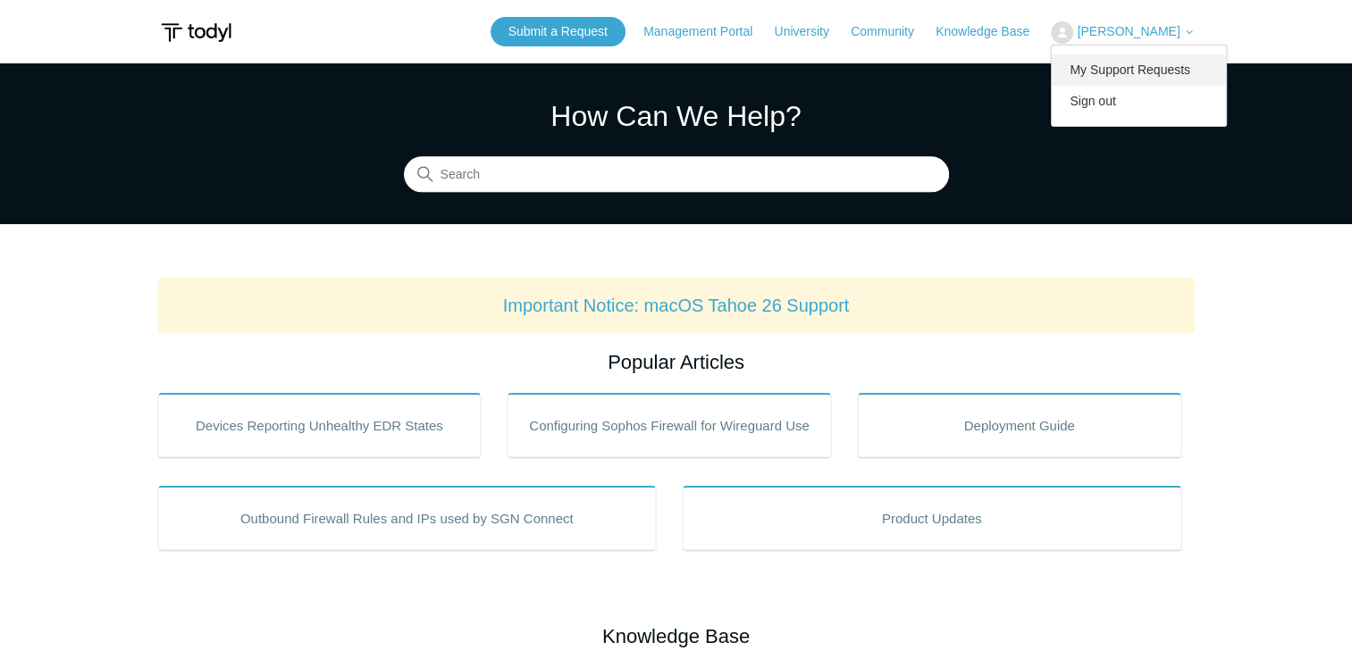
click at [1122, 69] on link "My Support Requests" at bounding box center [1139, 69] width 174 height 31
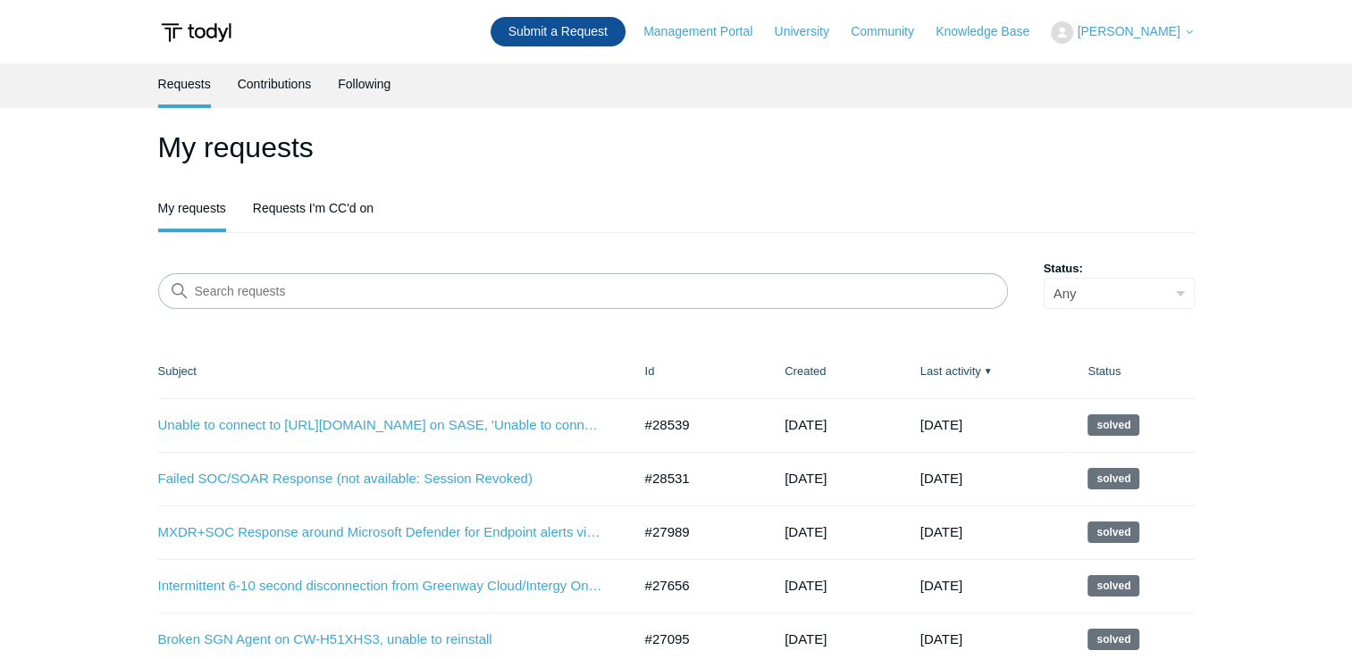
click at [567, 38] on link "Submit a Request" at bounding box center [557, 31] width 135 height 29
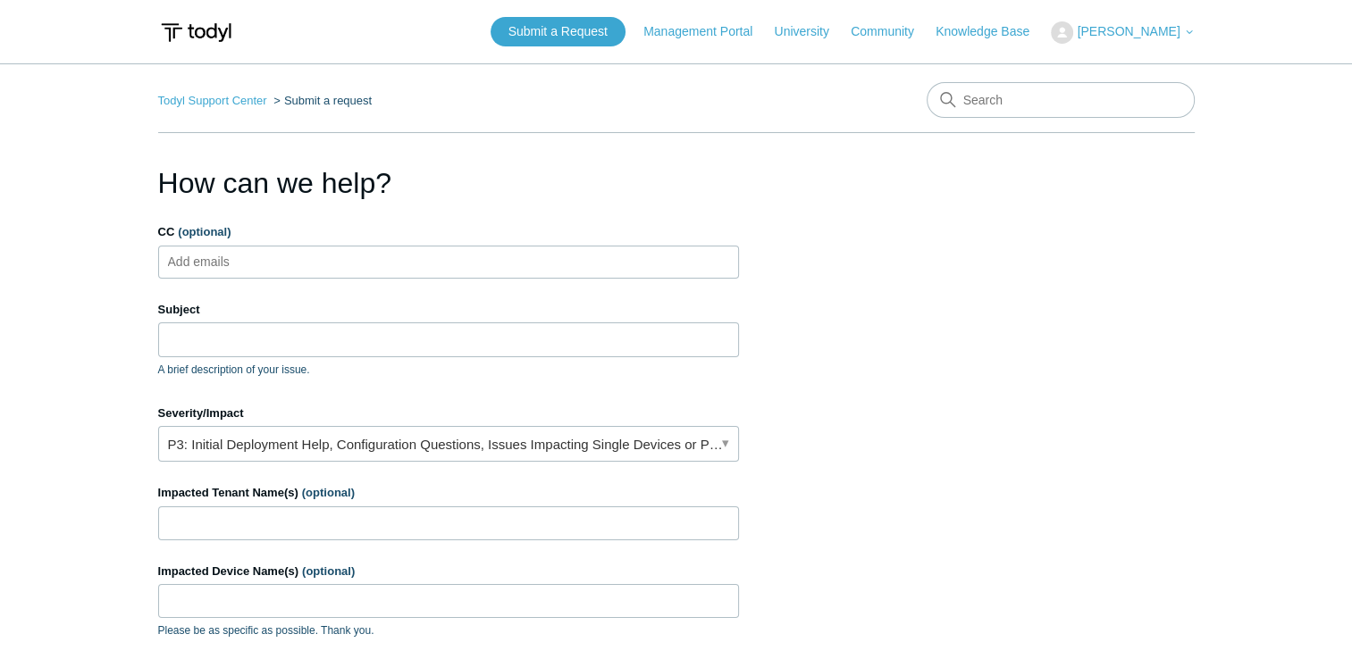
click at [282, 259] on ul "Add emails" at bounding box center [448, 262] width 581 height 33
type input "ahouston@acts360.com"
click at [544, 316] on label "Subject" at bounding box center [448, 310] width 581 height 18
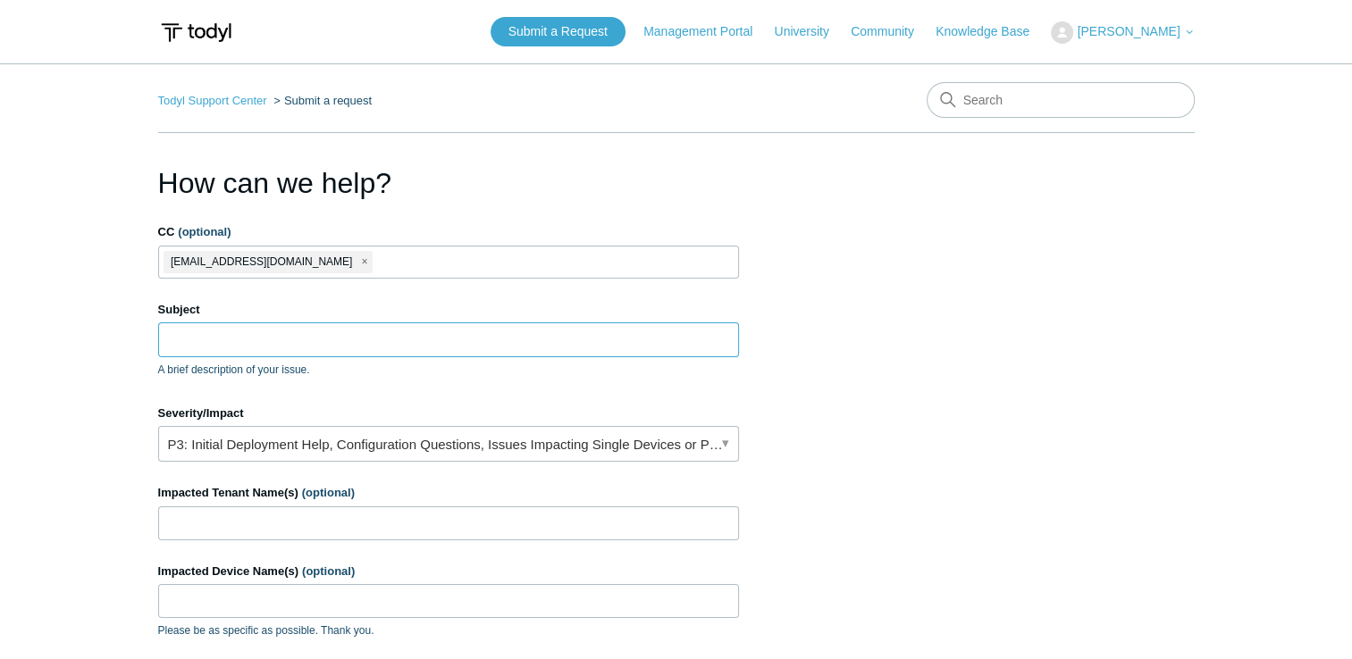
click at [544, 323] on input "Subject" at bounding box center [448, 340] width 581 height 34
click at [485, 251] on ul "ahouston@acts360.com" at bounding box center [448, 262] width 581 height 33
type input "mmaya@acts360.com"
click at [273, 441] on link "P3: Initial Deployment Help, Configuration Questions, Issues Impacting Single D…" at bounding box center [448, 444] width 581 height 36
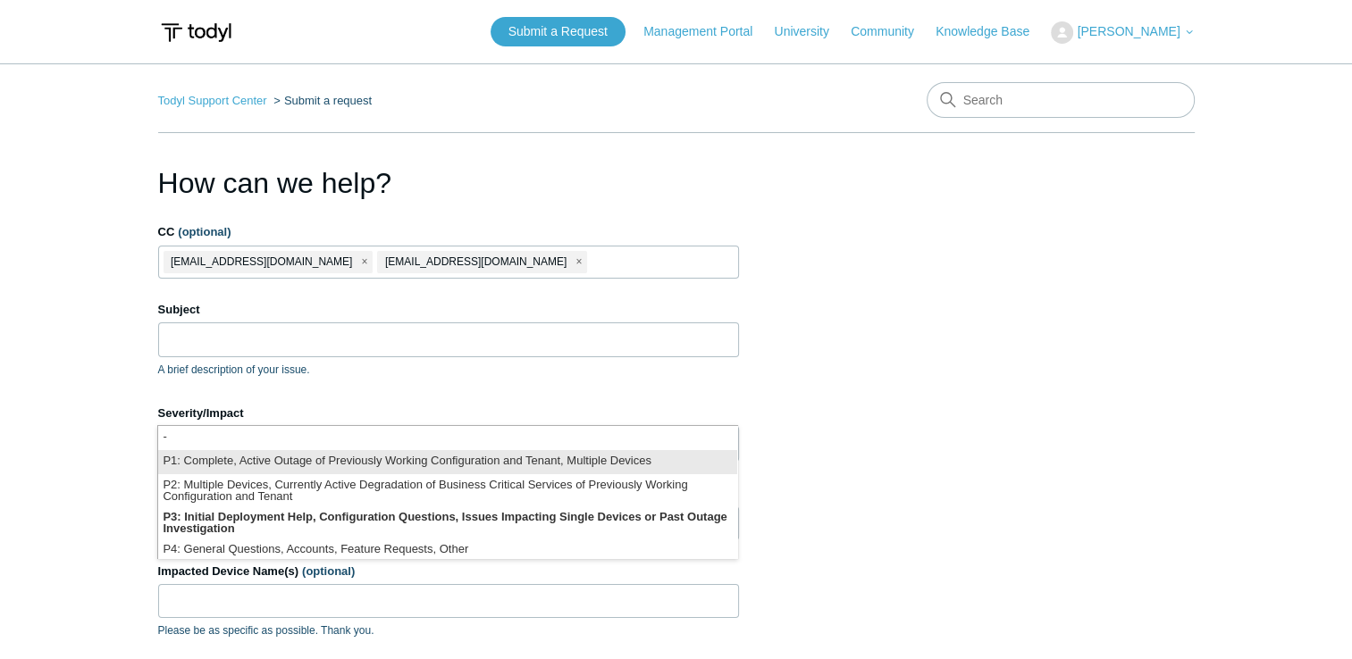
click at [290, 464] on li "P1: Complete, Active Outage of Previously Working Configuration and Tenant, Mul…" at bounding box center [447, 462] width 579 height 24
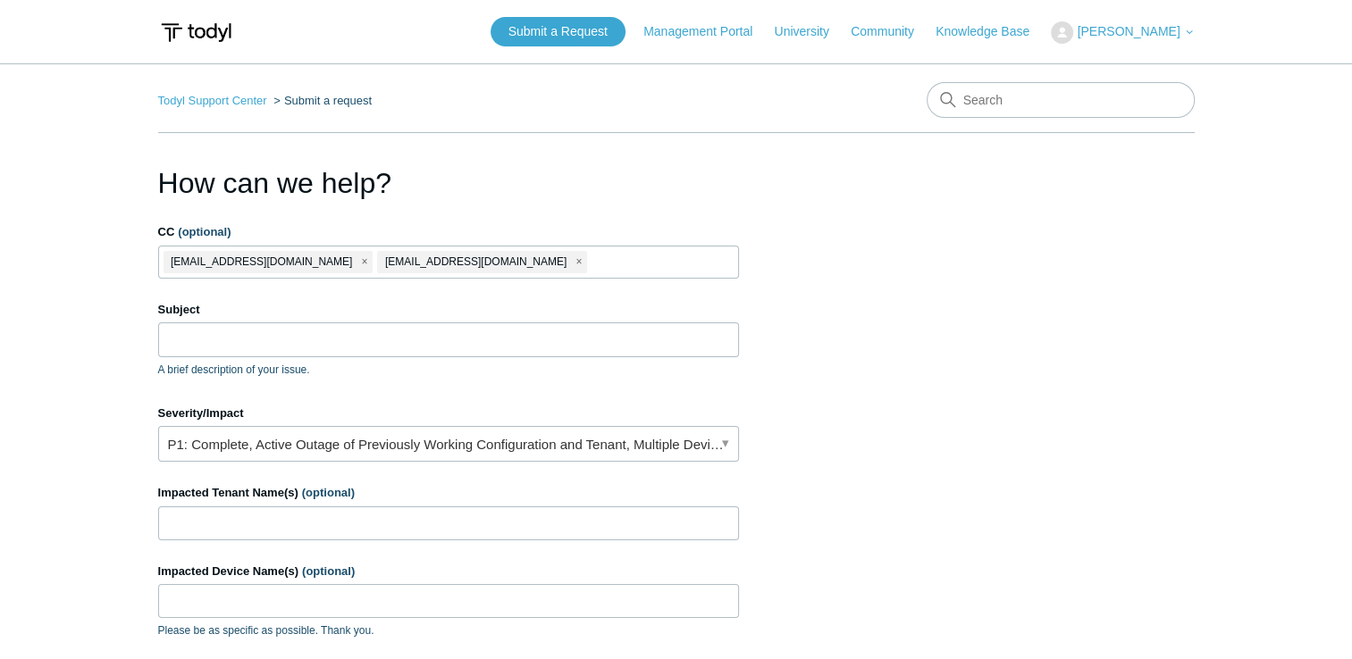
click at [587, 236] on label "CC (optional)" at bounding box center [448, 232] width 581 height 18
click at [590, 248] on input "CC (optional)" at bounding box center [612, 261] width 45 height 27
click at [578, 268] on ul "ahouston@acts360.com mmaya@acts360.com" at bounding box center [448, 262] width 581 height 33
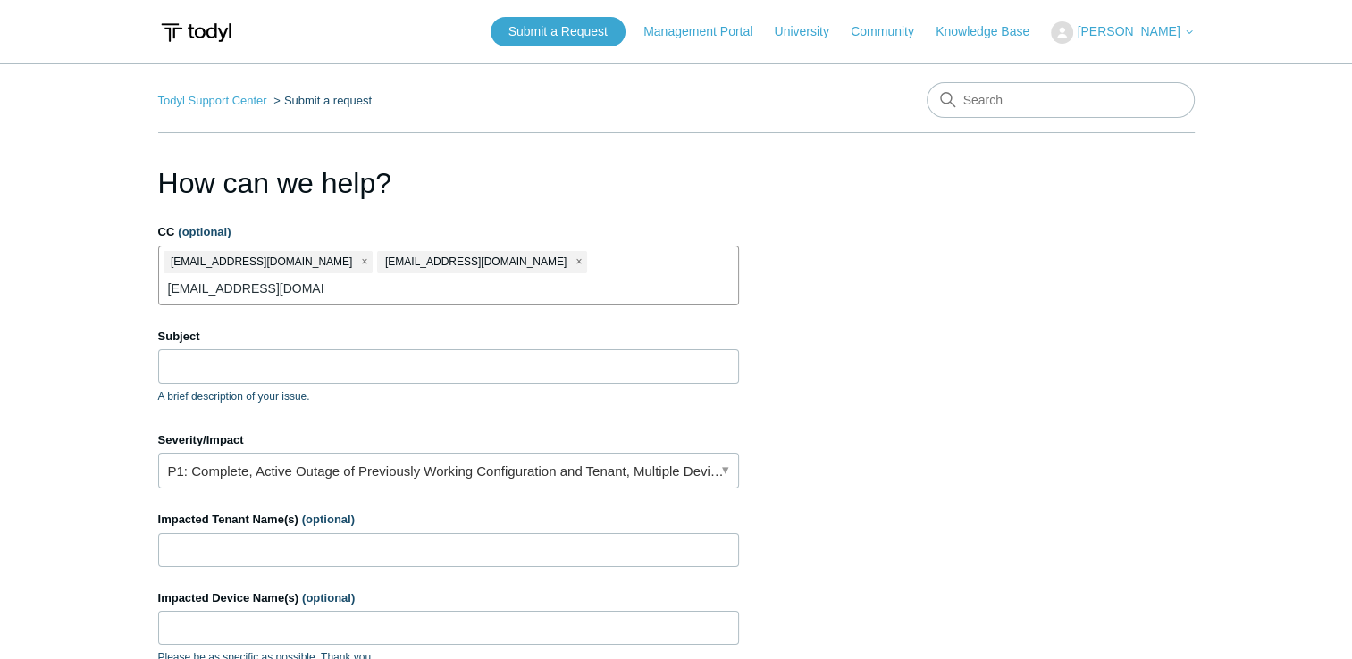
type input "raustin@acts360.com"
click at [859, 340] on section "How can we help? CC (optional) ahouston@acts360.com mmaya@acts360.com raustin@a…" at bounding box center [676, 587] width 1036 height 850
click at [702, 266] on ul "ahouston@acts360.com mmaya@acts360.com raustin@acts360.com" at bounding box center [448, 276] width 581 height 60
type input "sosborne@acts360.com"
click at [465, 376] on input "Subject" at bounding box center [448, 366] width 581 height 34
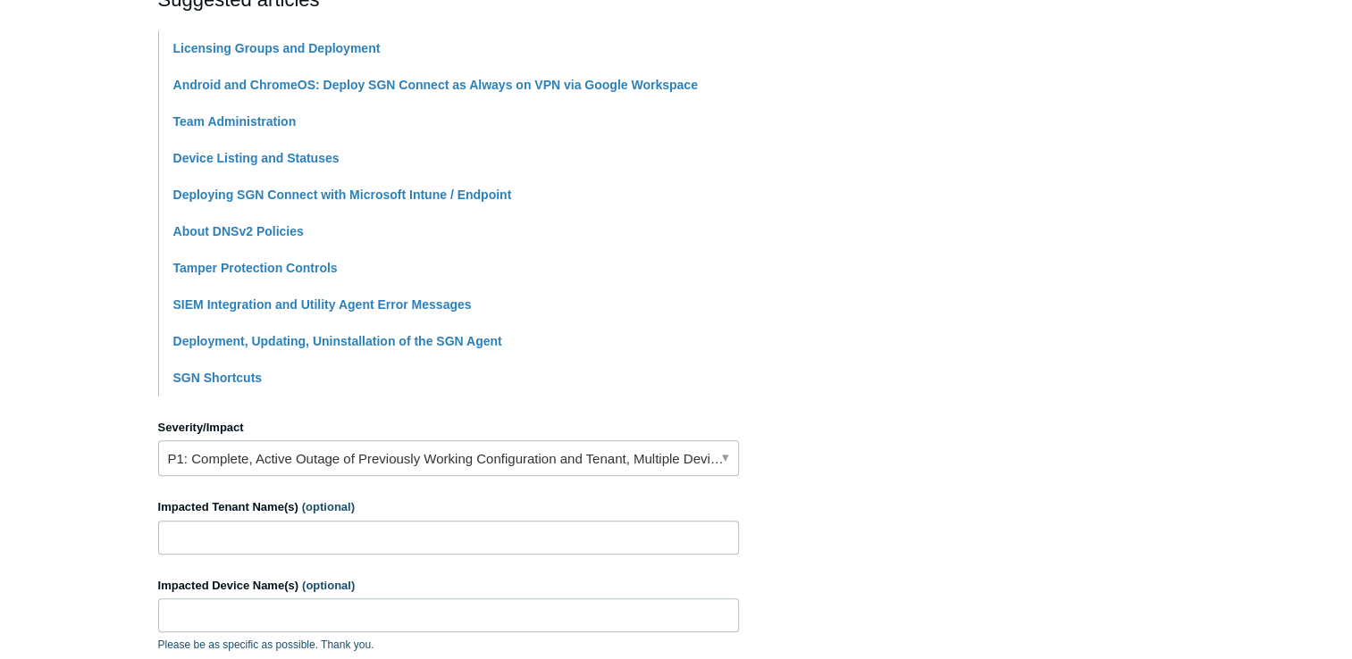
scroll to position [536, 0]
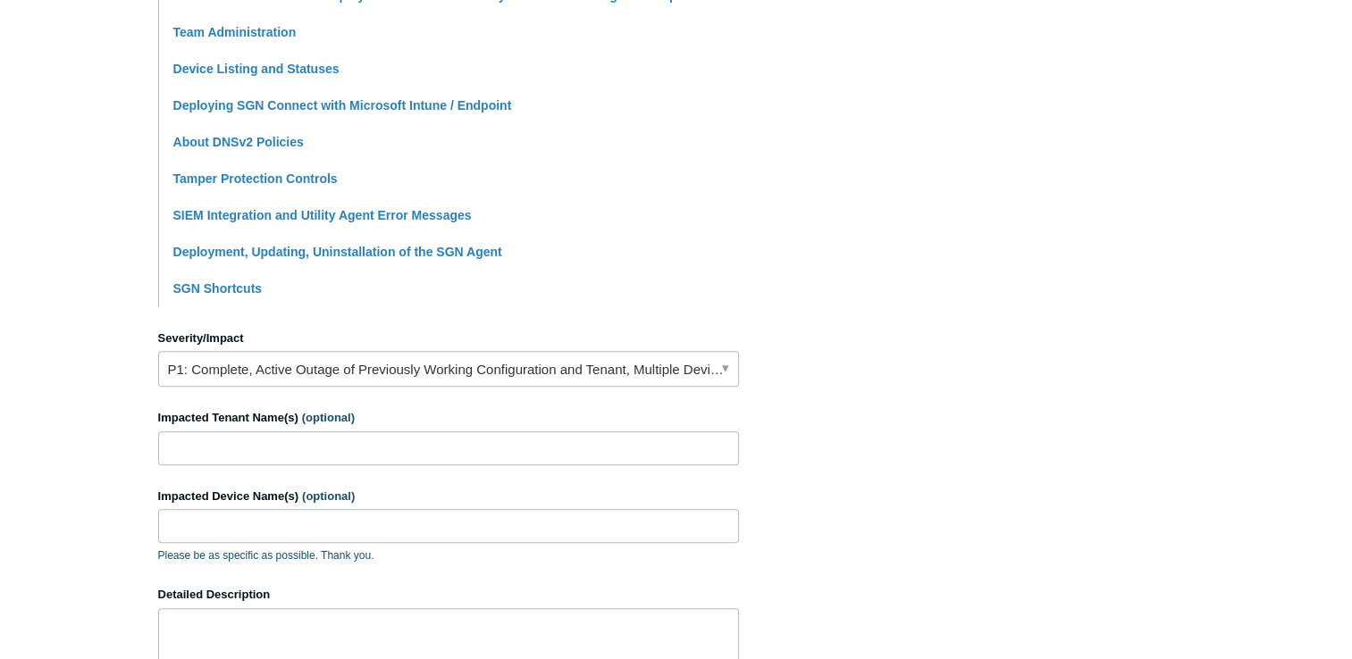
type input "Numerous devices mistakenly deployed to the wrong tenant and licensing group"
click at [339, 442] on input "Impacted Tenant Name(s) (optional)" at bounding box center [448, 449] width 581 height 34
click at [336, 440] on input "Impacted Tenant Name(s) (optional)" at bounding box center [448, 449] width 581 height 34
paste input "Acts360-internal"
type input "Acts360-internal"
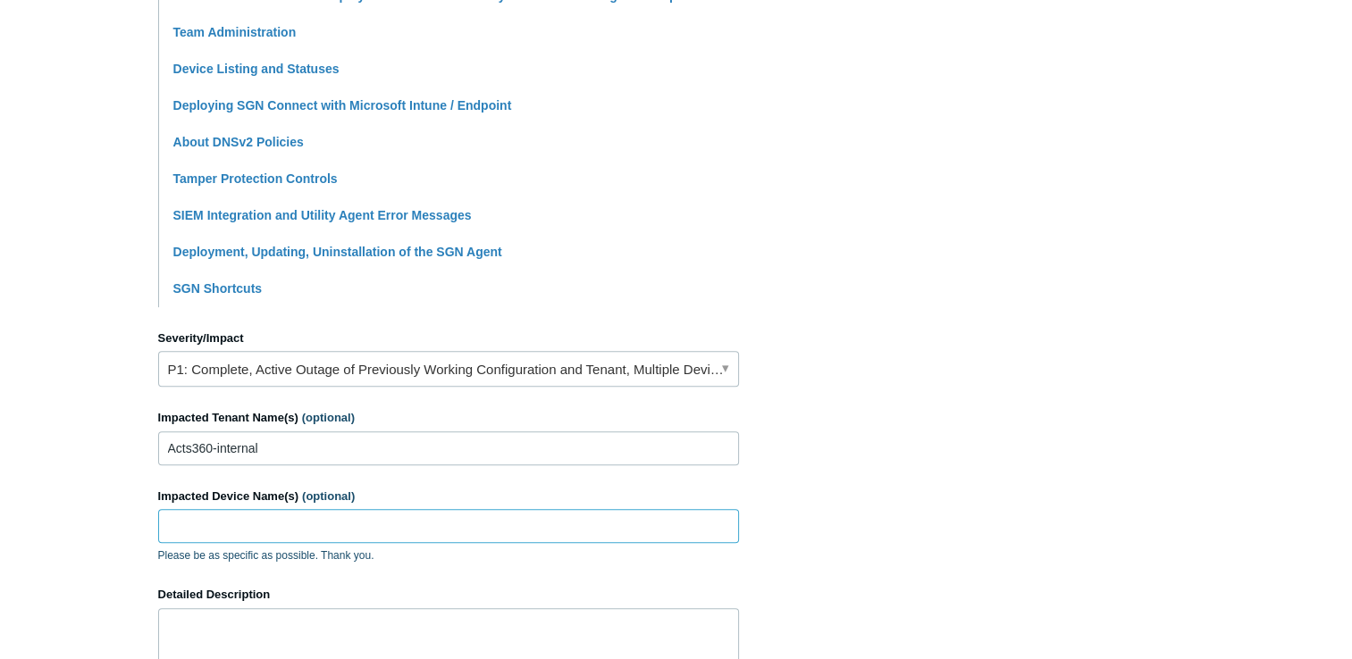
click at [289, 524] on input "Impacted Device Name(s) (optional)" at bounding box center [448, 526] width 581 height 34
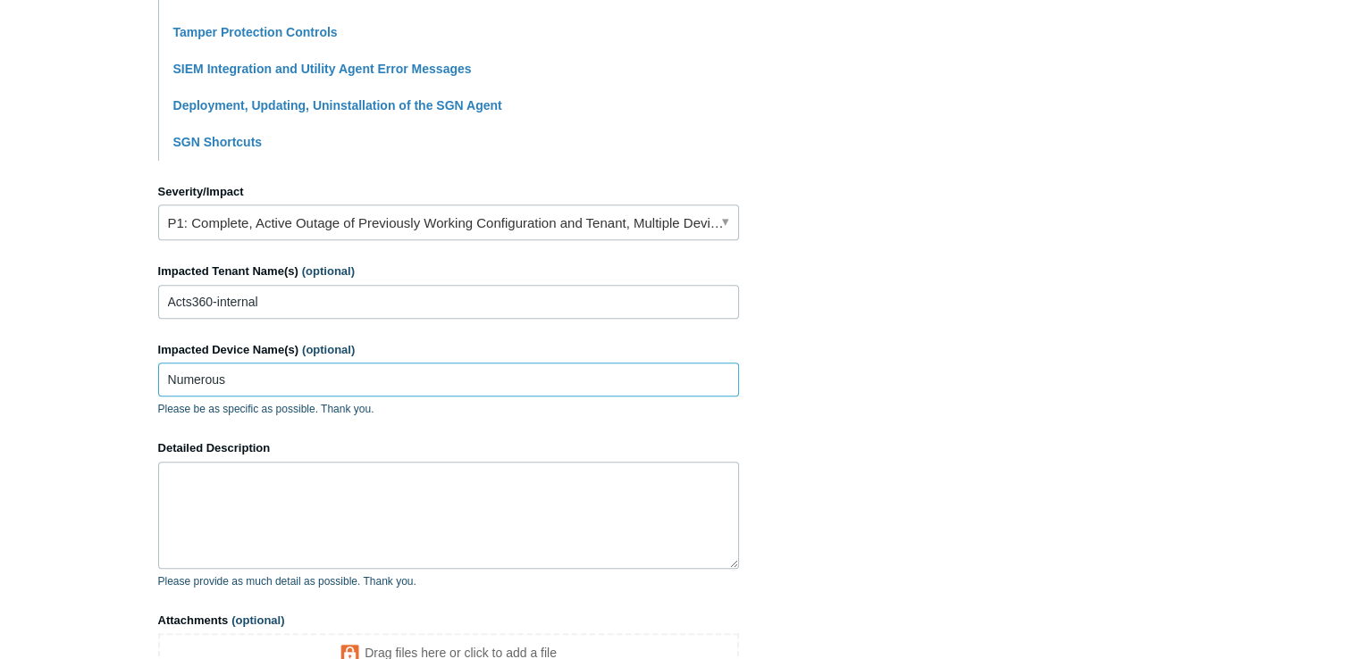
scroll to position [893, 0]
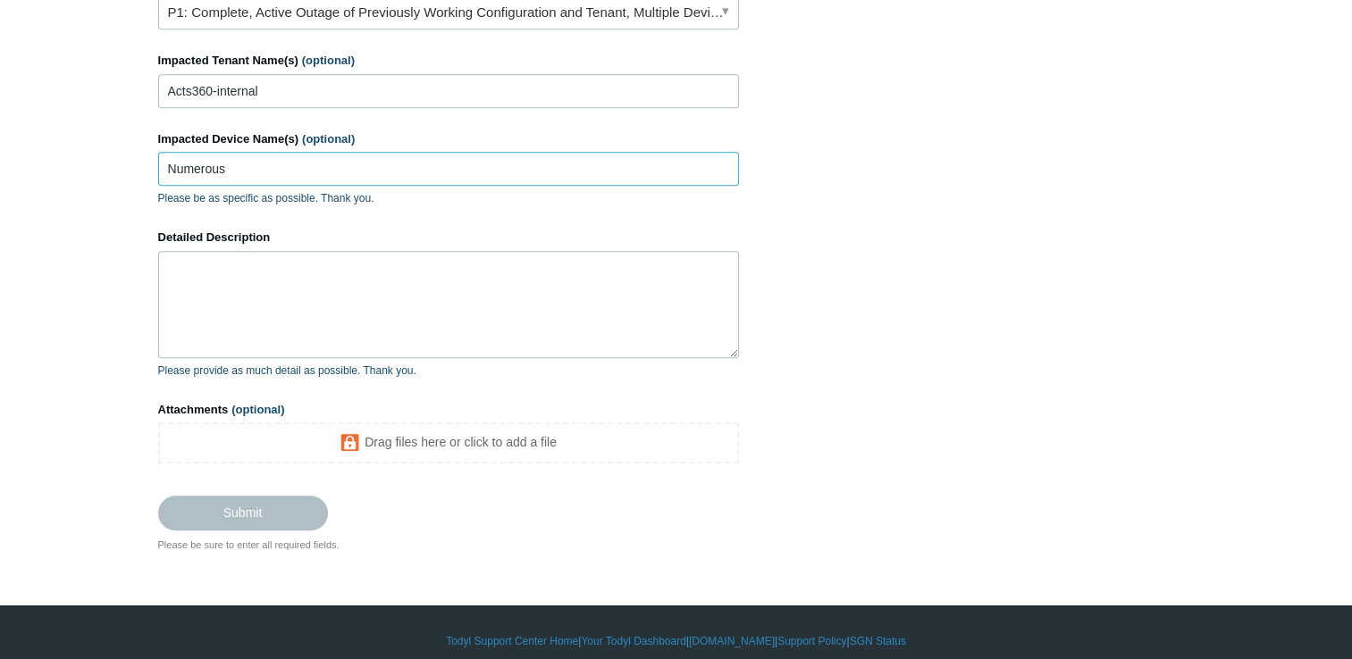
type input "Numerous"
click at [422, 284] on textarea "Detailed Description" at bounding box center [448, 304] width 581 height 107
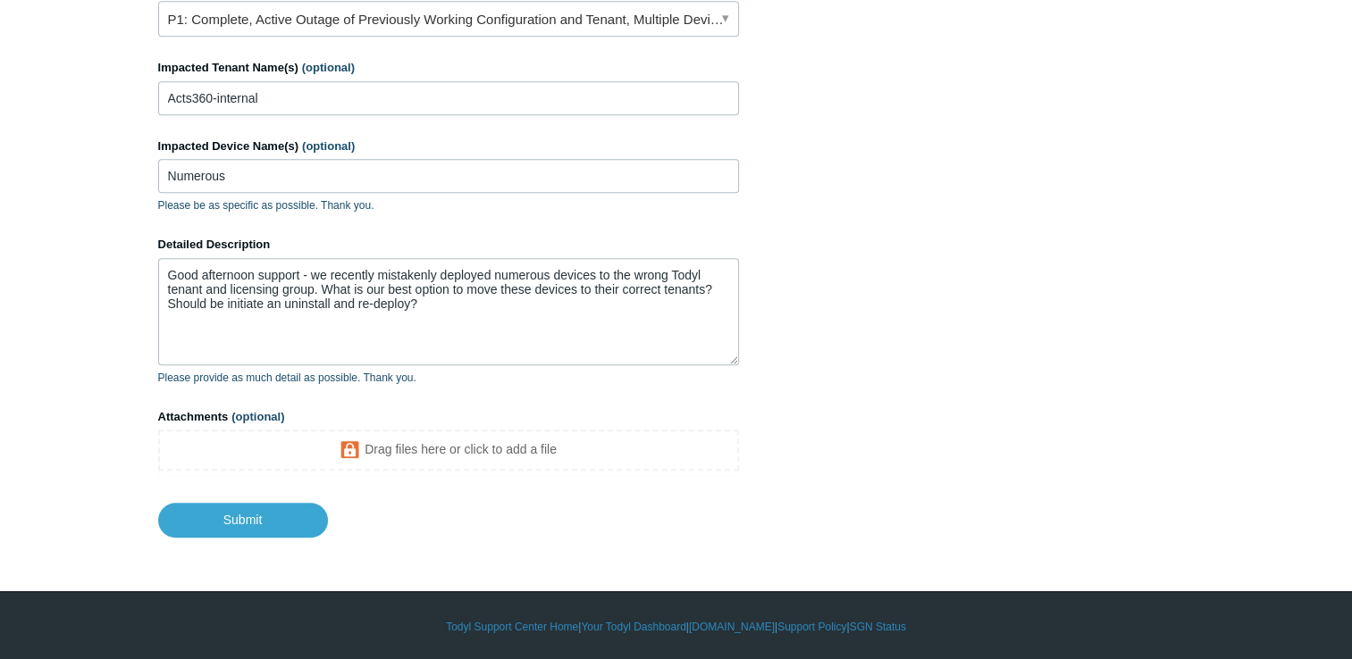
drag, startPoint x: 1238, startPoint y: 461, endPoint x: 1075, endPoint y: 459, distance: 163.5
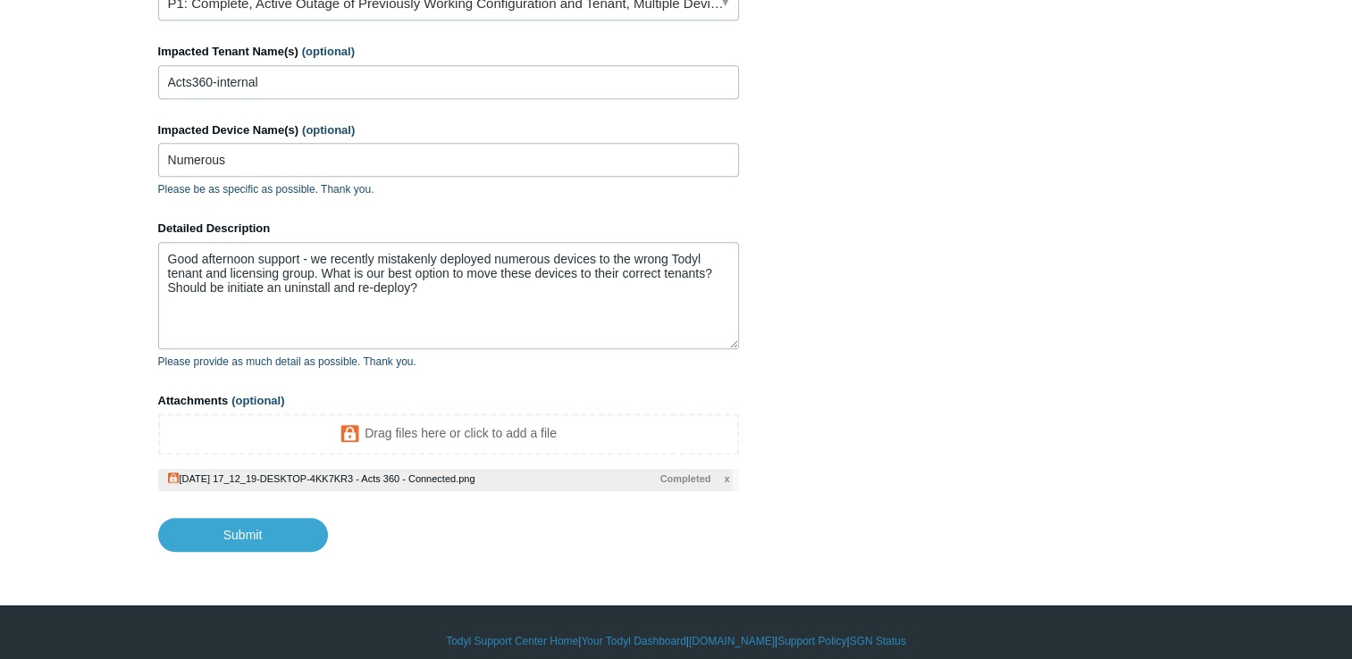
scroll to position [918, 0]
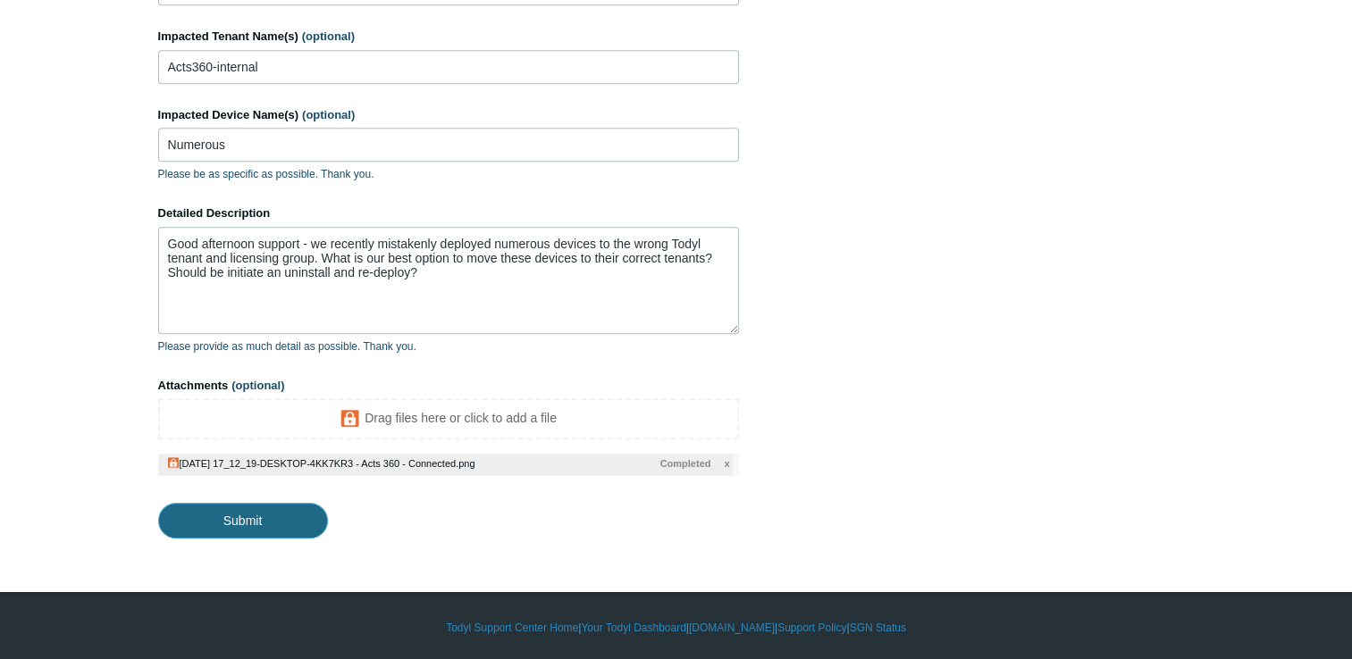
click at [284, 527] on input "Submit" at bounding box center [243, 521] width 170 height 36
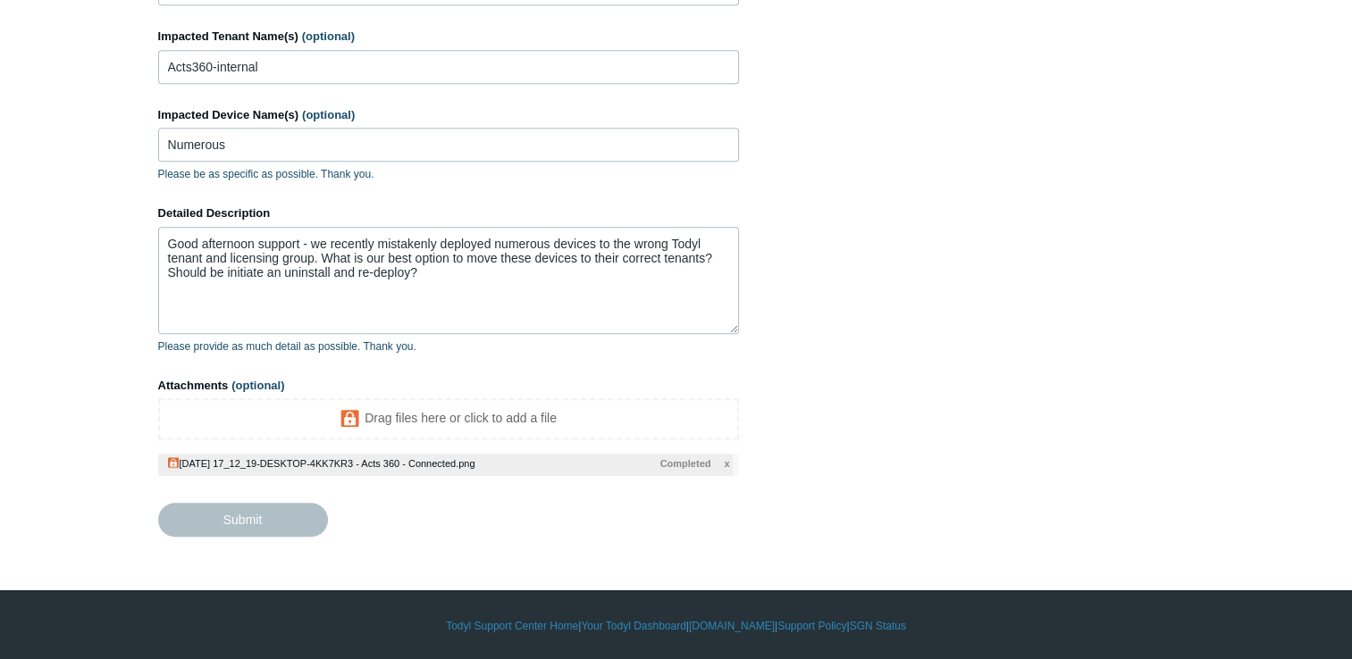
type textarea "Good afternoon support - we recently mistakenly deployed numerous devices to th…"
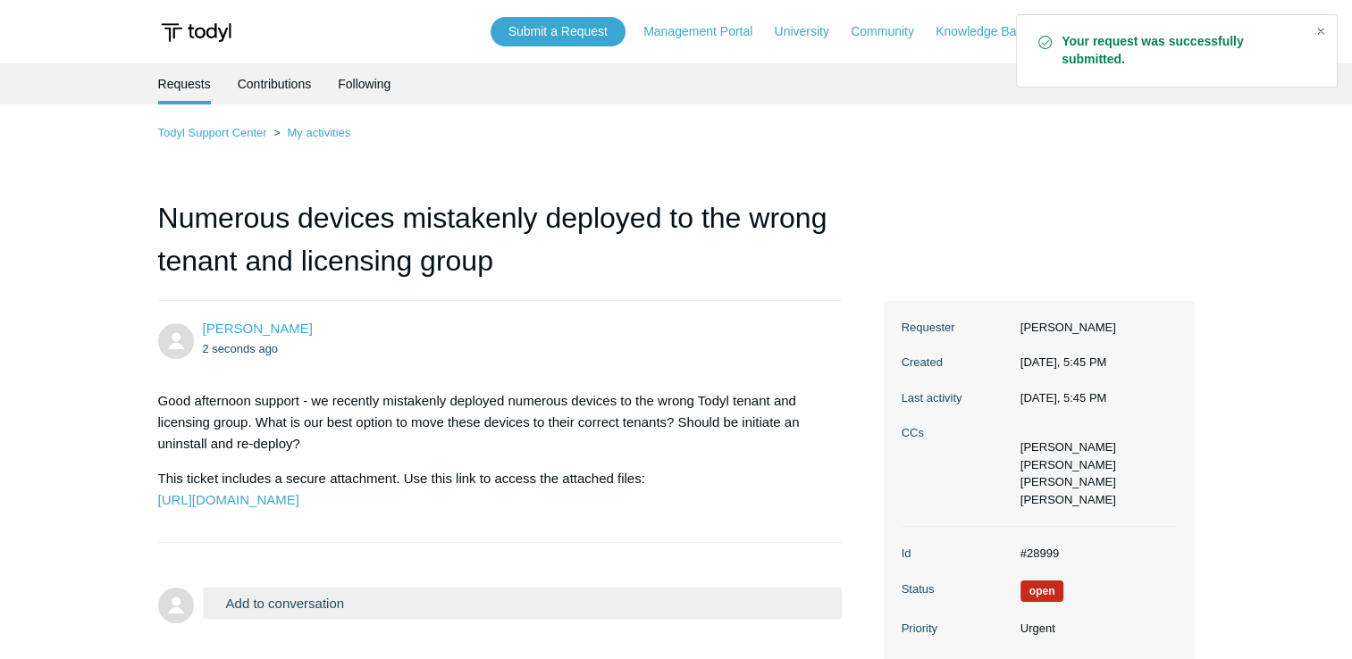
click at [1324, 35] on div "Close" at bounding box center [1320, 31] width 25 height 25
click at [1150, 29] on span "[PERSON_NAME]" at bounding box center [1128, 31] width 103 height 14
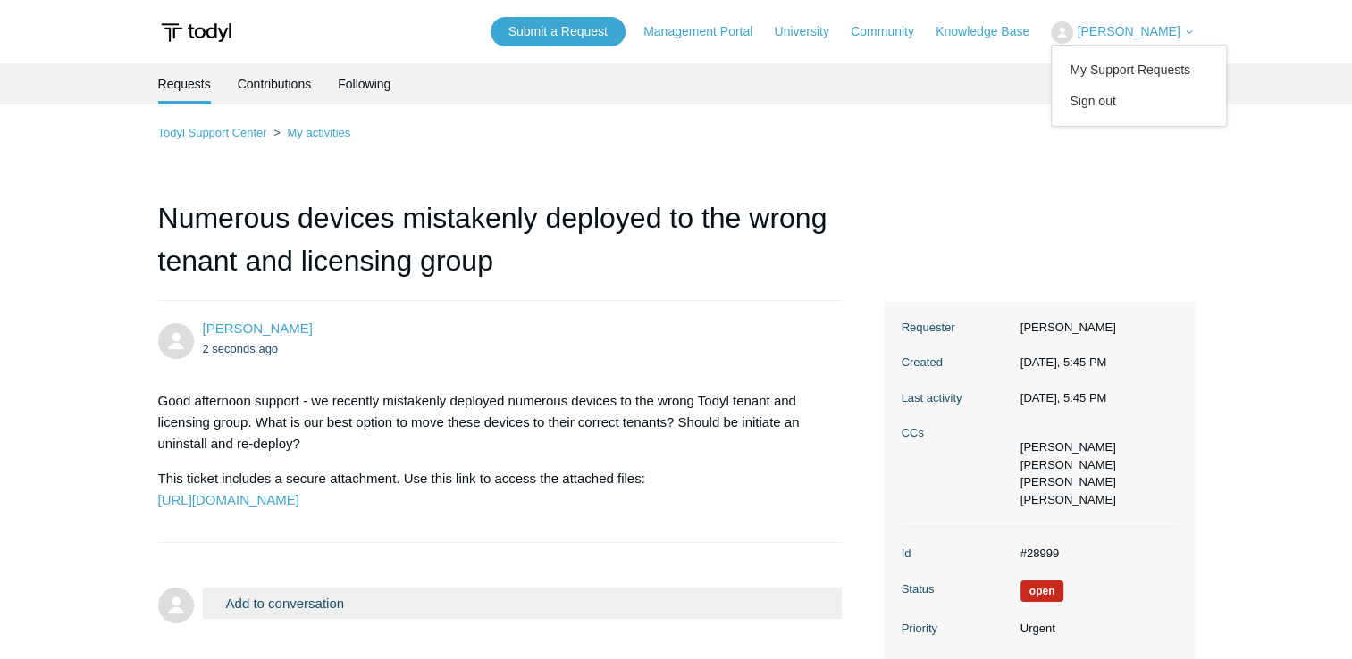
click at [1061, 222] on div "Todyl Support Center My activities Numerous devices mistakenly deployed to the …" at bounding box center [676, 502] width 1036 height 761
click at [37, 289] on main "Requests Contributions Following Todyl Support Center My activities Numerous de…" at bounding box center [676, 473] width 1352 height 820
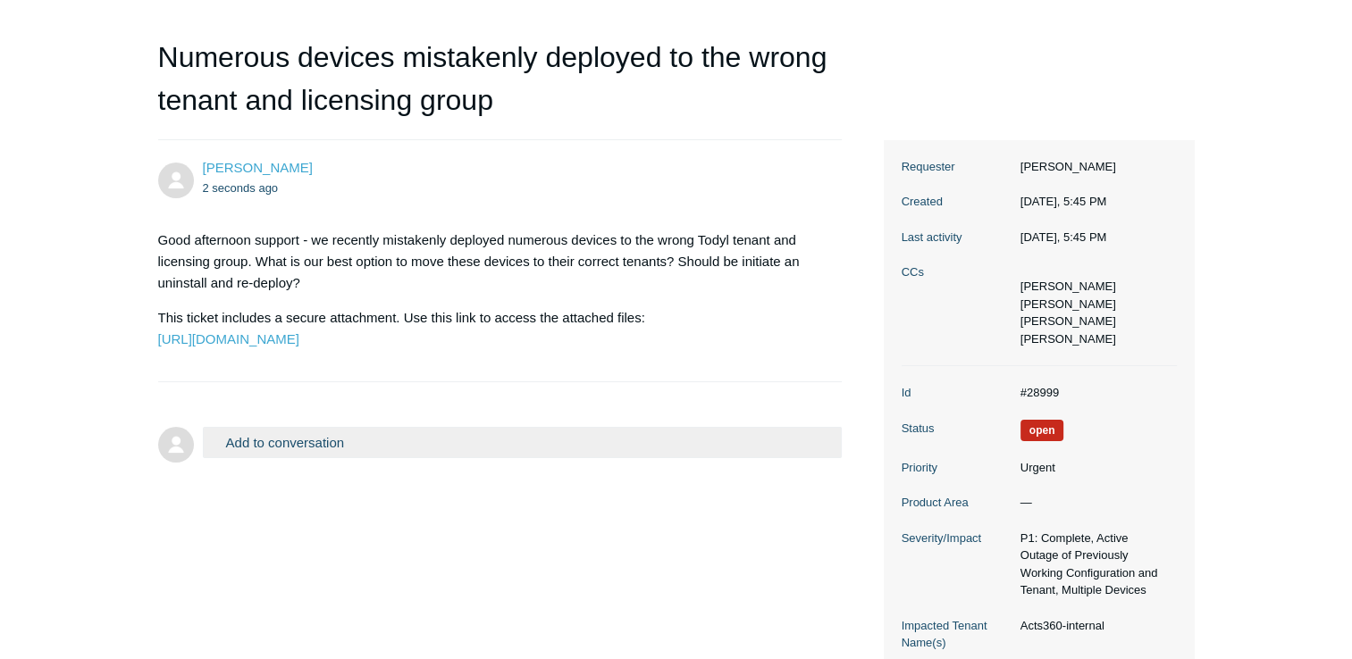
scroll to position [179, 0]
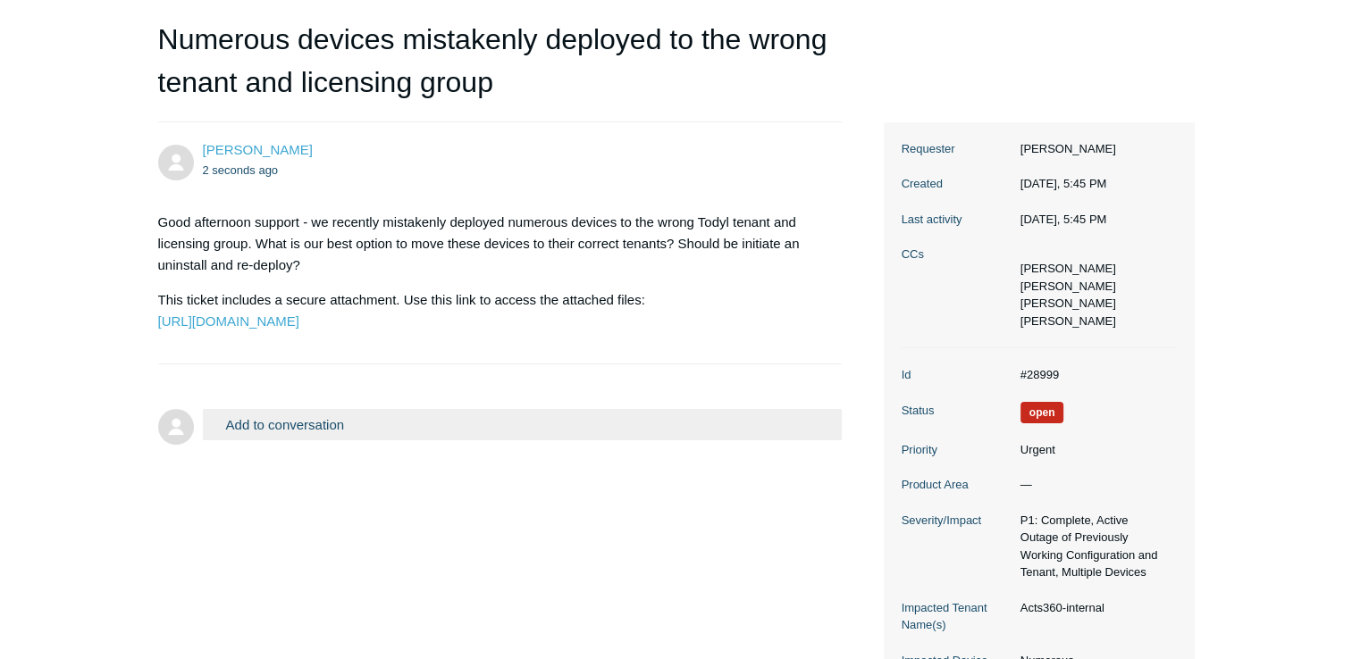
click at [38, 289] on main "Requests Contributions Following Todyl Support Center My activities Numerous de…" at bounding box center [676, 295] width 1352 height 820
click at [1298, 359] on main "Requests Contributions Following Todyl Support Center My activities Numerous de…" at bounding box center [676, 295] width 1352 height 820
click at [610, 286] on div "Good afternoon support - we recently mistakenly deployed numerous devices to th…" at bounding box center [491, 272] width 666 height 121
click at [618, 268] on p "Good afternoon support - we recently mistakenly deployed numerous devices to th…" at bounding box center [491, 244] width 666 height 64
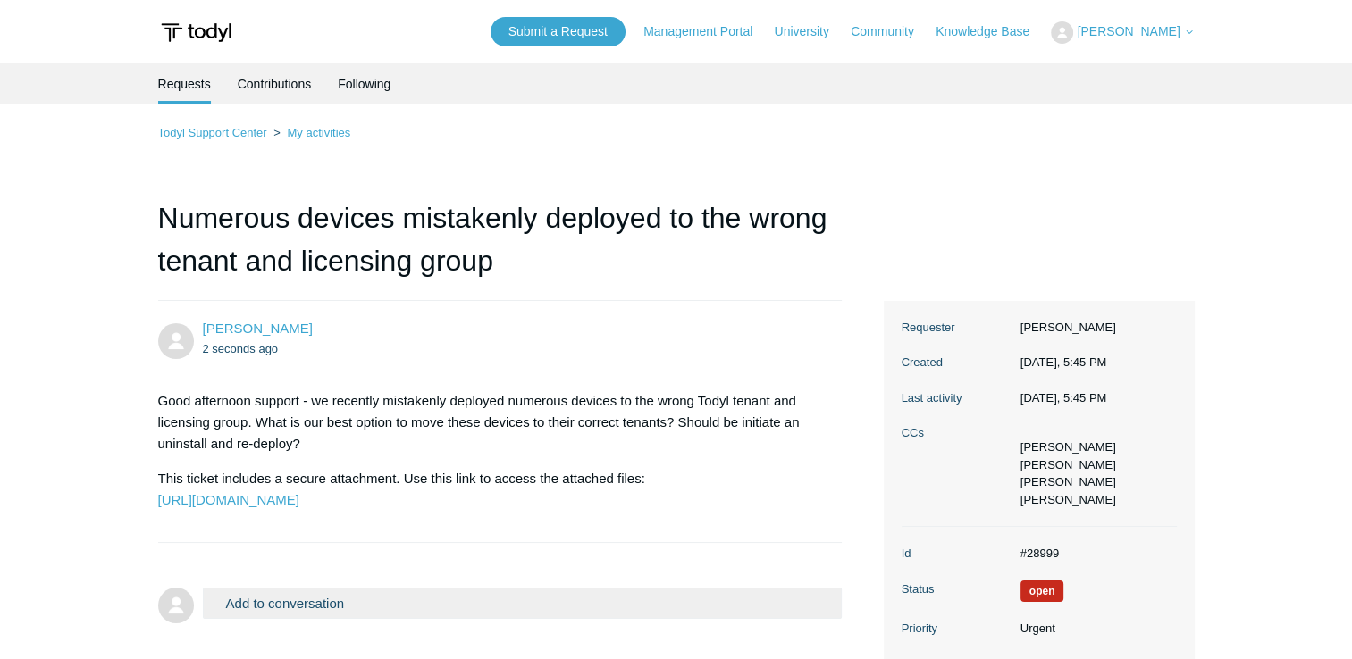
click at [1131, 20] on div "Submit a Request Management Portal University Community Knowledge Base Alex Hou…" at bounding box center [842, 31] width 704 height 29
click at [1144, 31] on span "[PERSON_NAME]" at bounding box center [1128, 31] width 103 height 14
click at [495, 313] on li "Alex Houston 2 seconds ago Good afternoon support - we recently mistakenly depl…" at bounding box center [500, 422] width 684 height 242
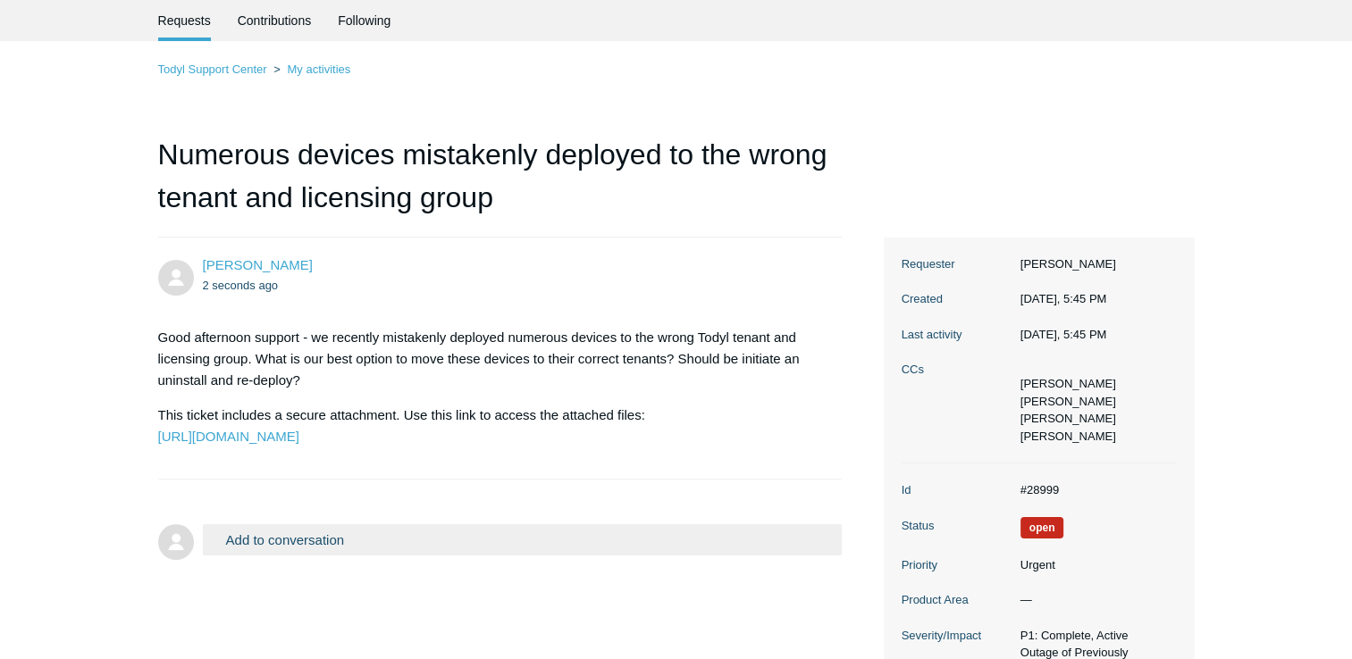
scroll to position [89, 0]
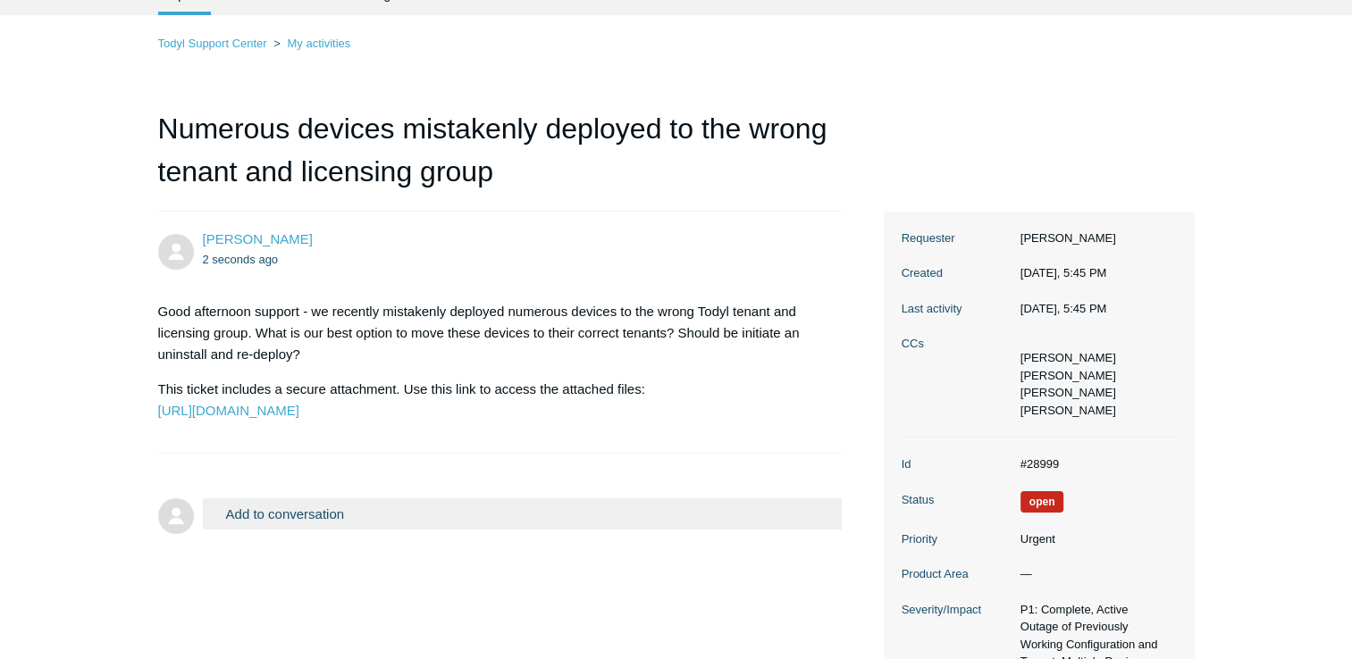
click at [574, 258] on ul "2 seconds ago" at bounding box center [514, 259] width 622 height 21
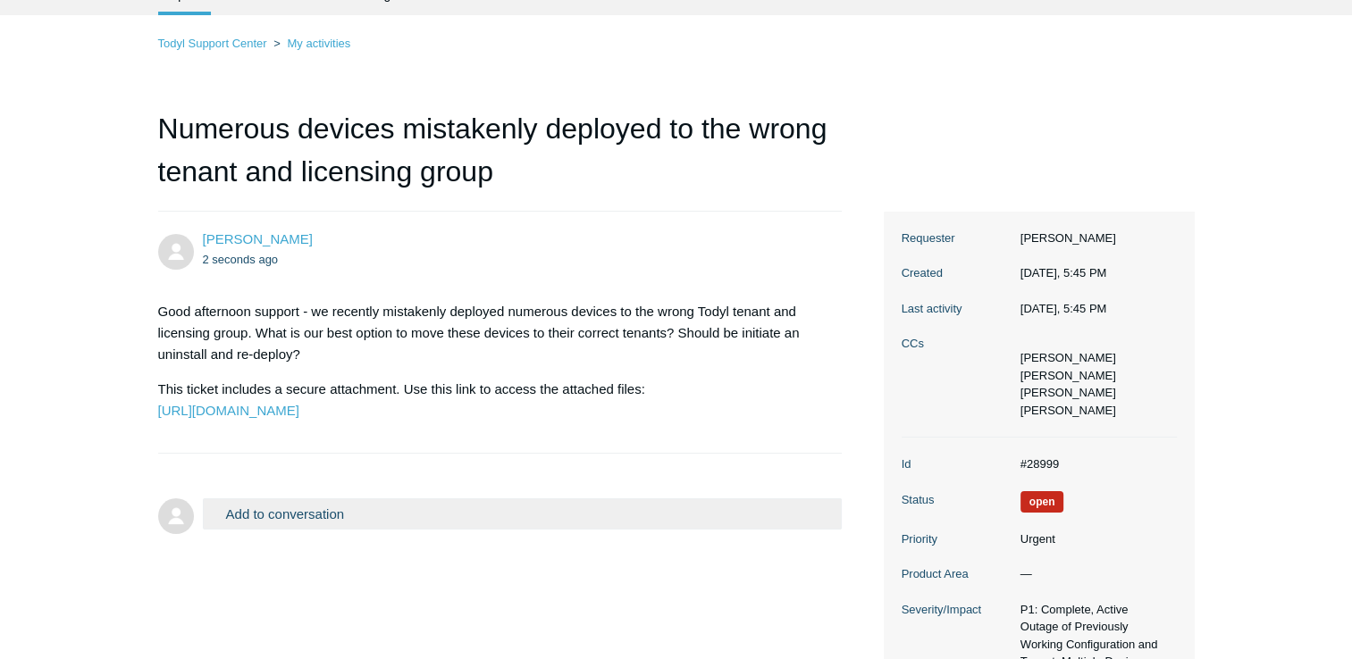
click at [574, 258] on ul "2 seconds ago" at bounding box center [514, 259] width 622 height 21
click at [1172, 373] on dd "Alex Houston Matthew Maya Sean Osborne Raustin" at bounding box center [1093, 377] width 165 height 84
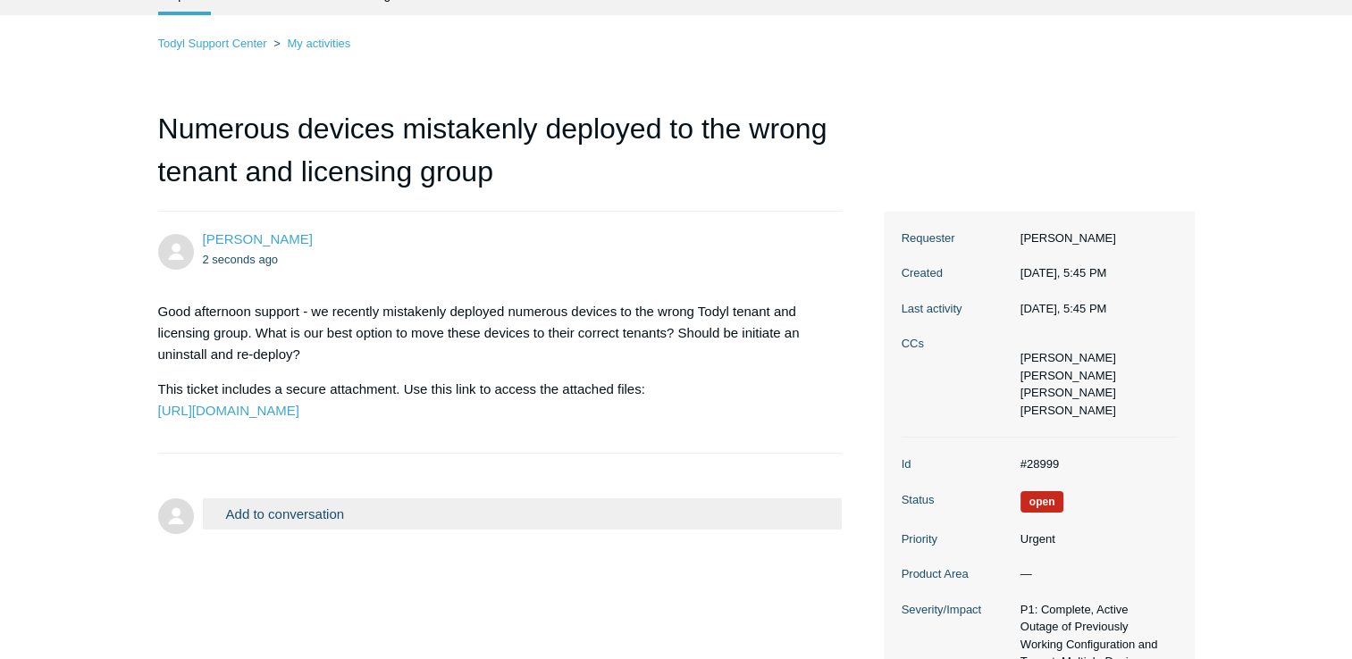
click at [1204, 274] on main "Requests Contributions Following Todyl Support Center My activities Numerous de…" at bounding box center [676, 384] width 1352 height 820
